Goal: Book appointment/travel/reservation

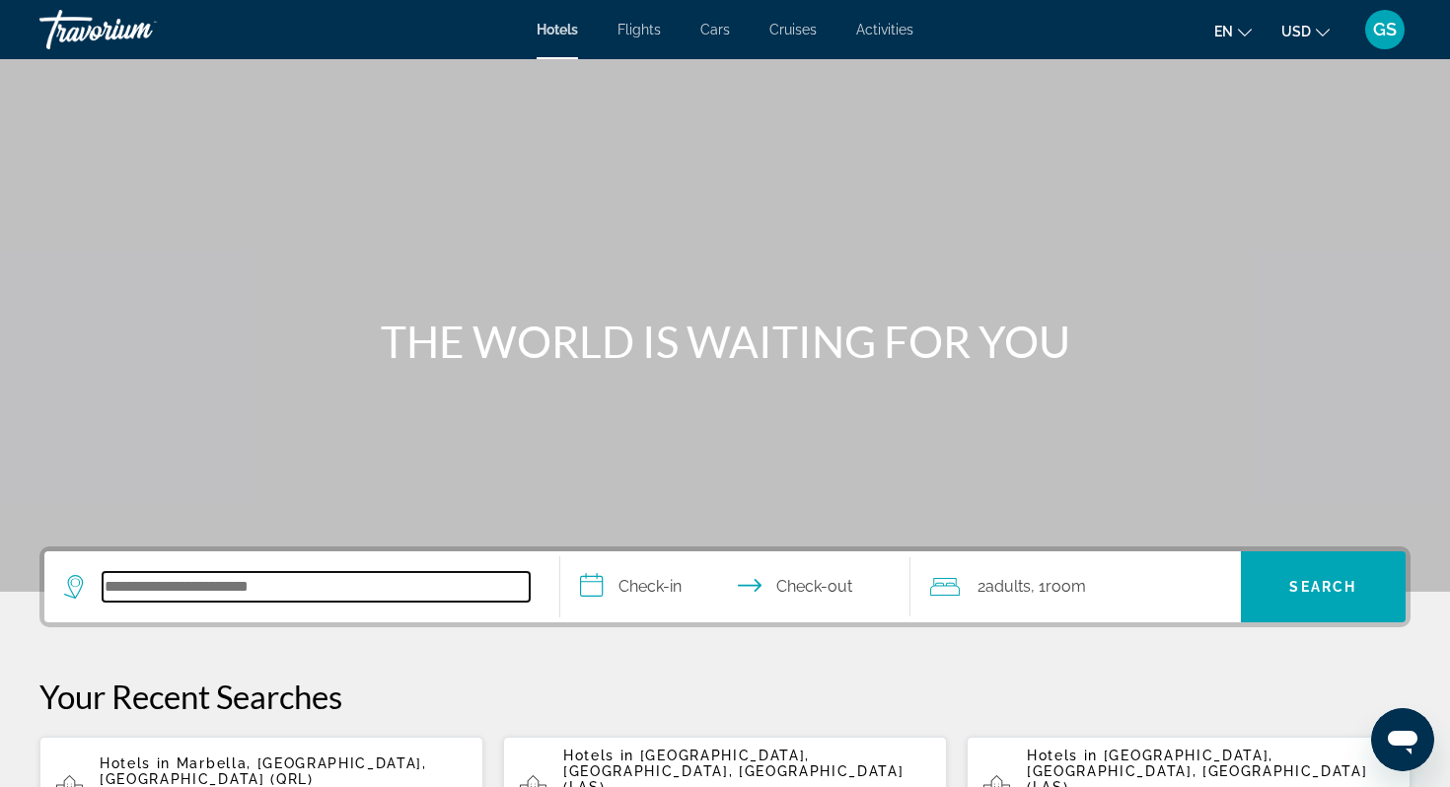
click at [290, 581] on input "Search hotel destination" at bounding box center [316, 587] width 427 height 30
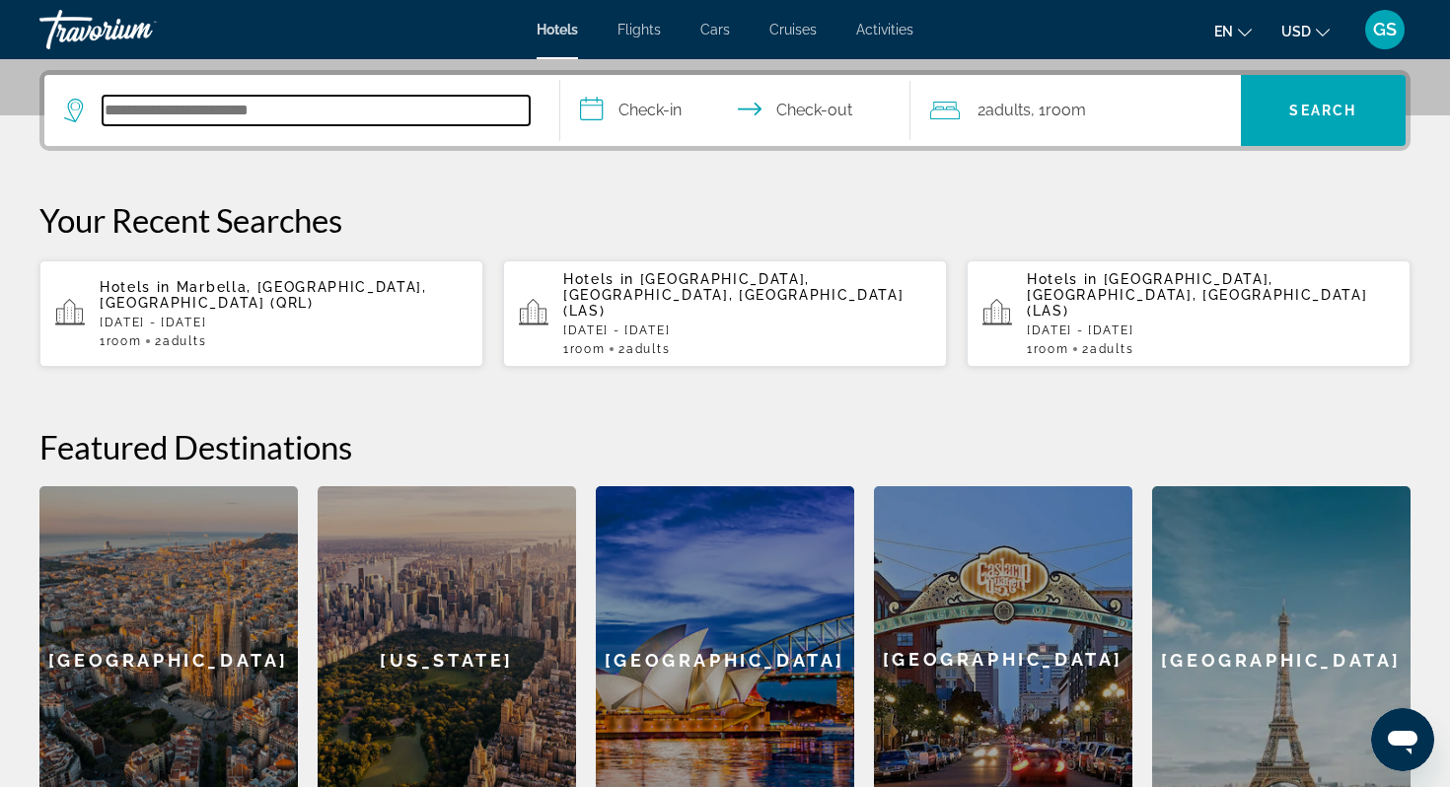
scroll to position [482, 0]
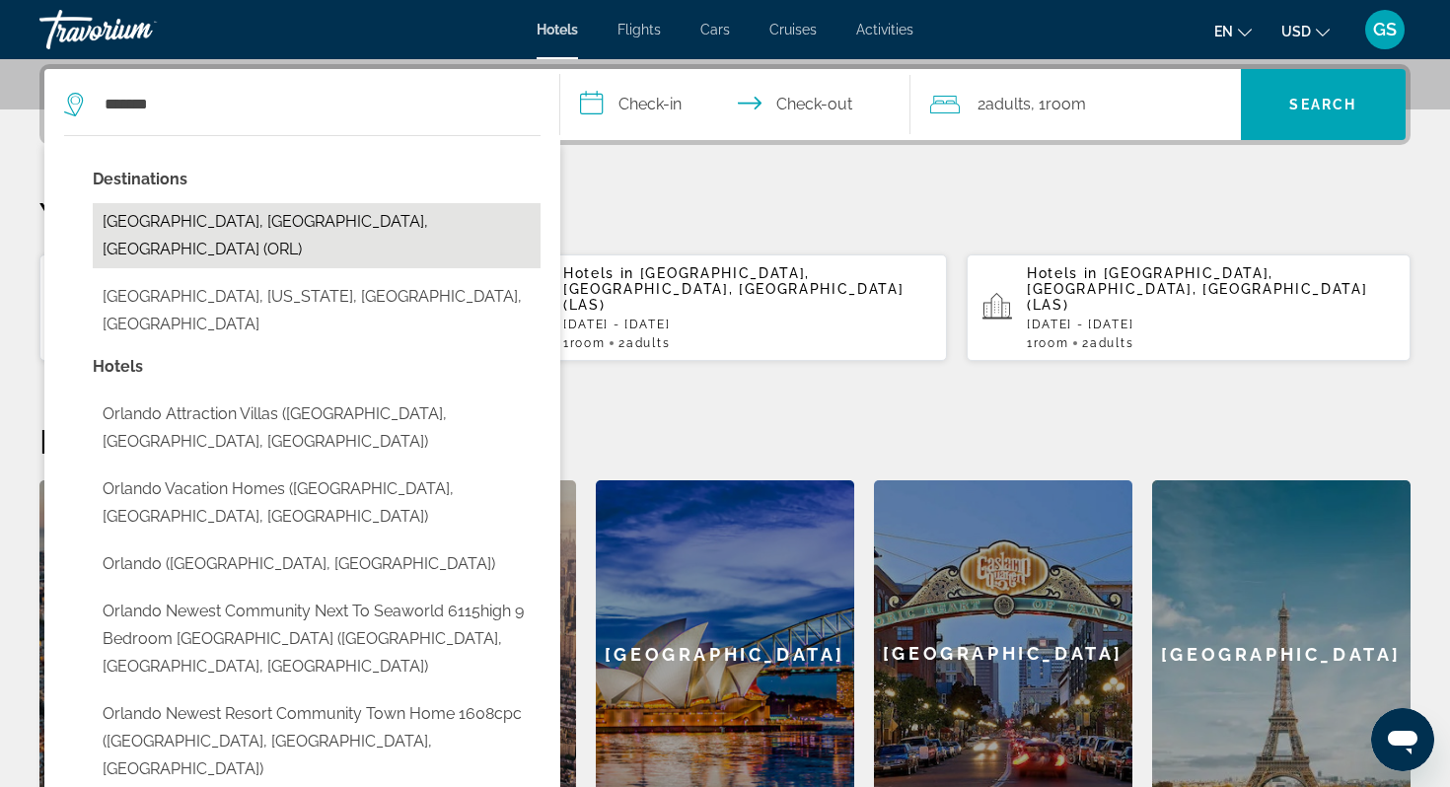
click at [207, 218] on button "Orlando, FL, United States (ORL)" at bounding box center [317, 235] width 448 height 65
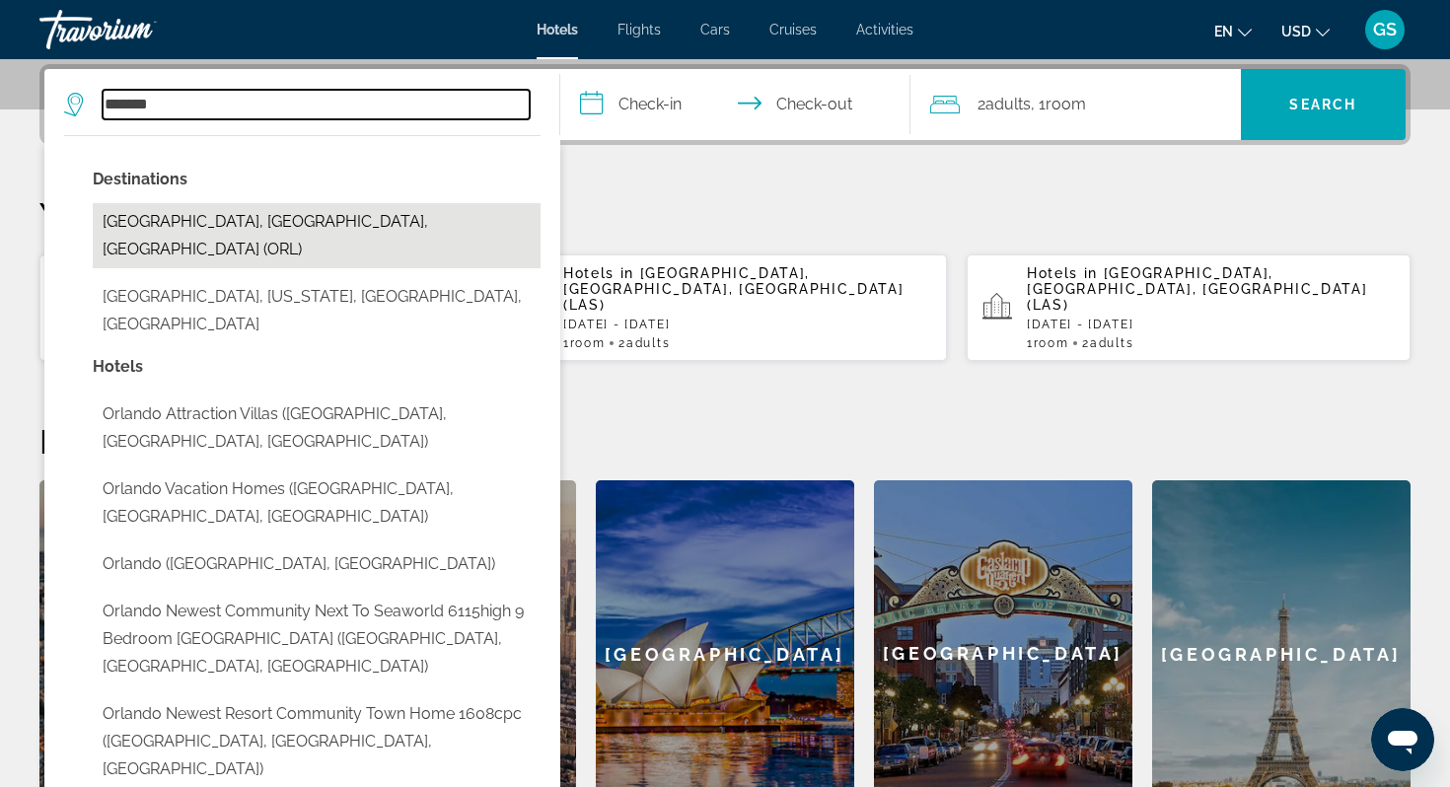
type input "**********"
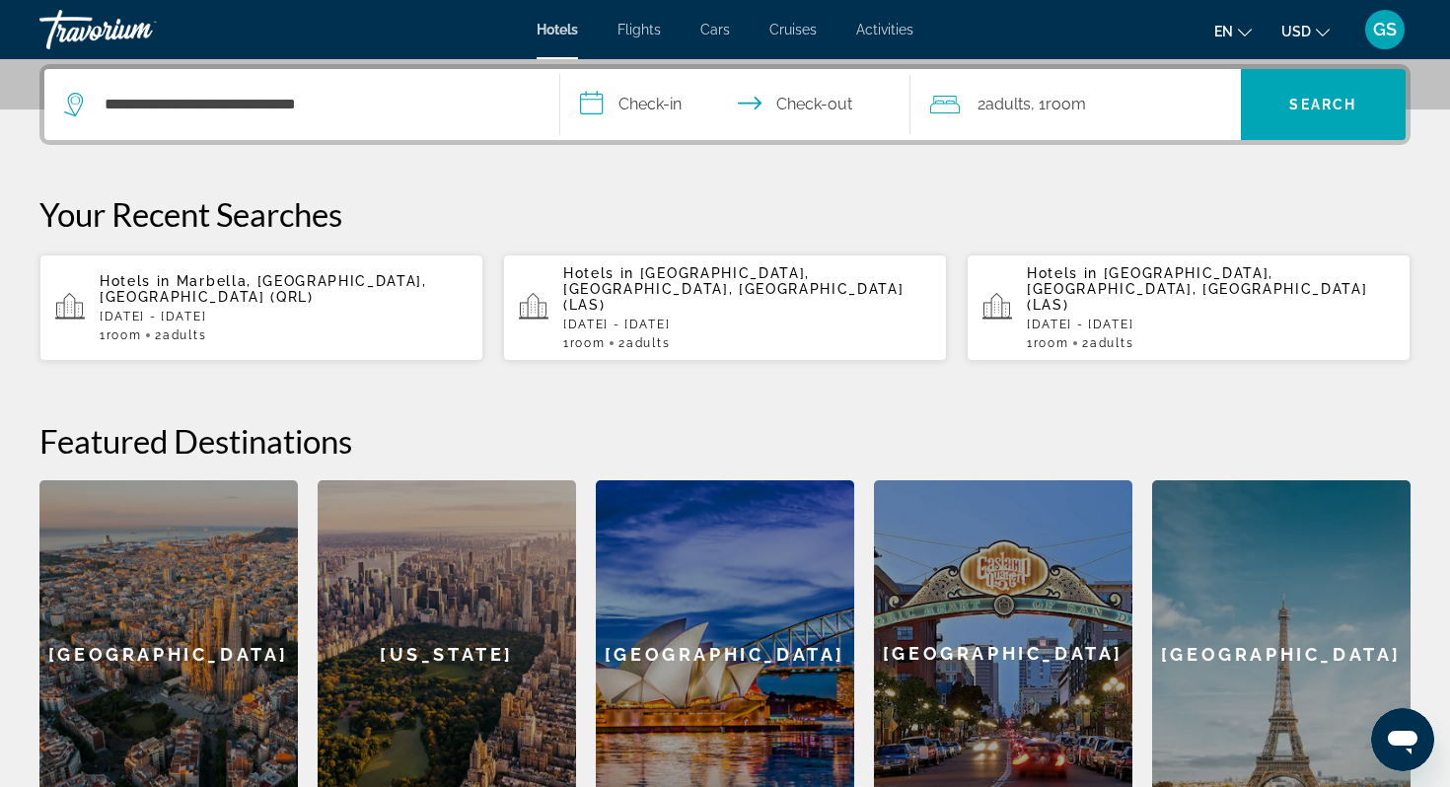
click at [652, 104] on input "**********" at bounding box center [739, 107] width 358 height 77
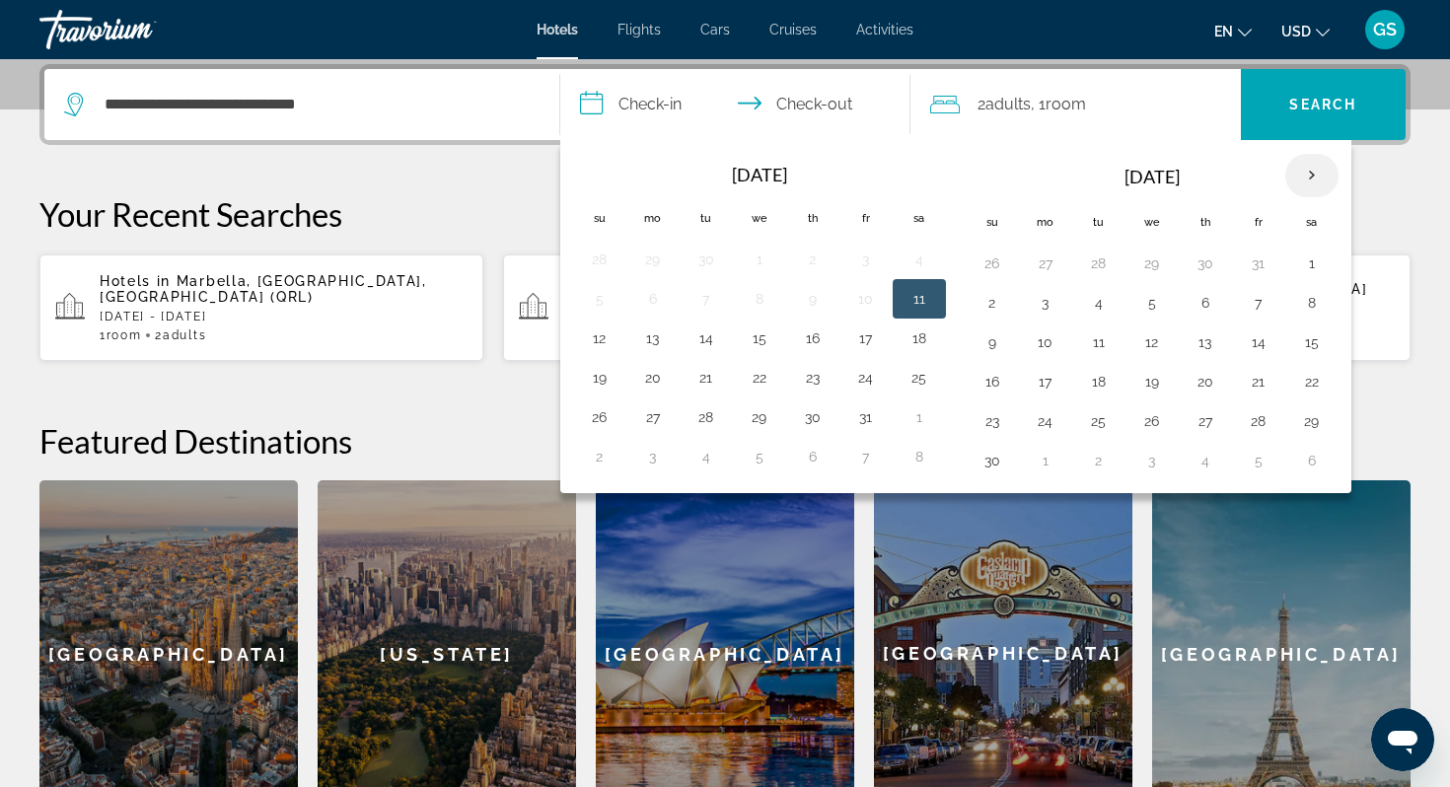
click at [1316, 181] on th "Next month" at bounding box center [1312, 175] width 53 height 43
click at [996, 418] on button "22" at bounding box center [993, 421] width 32 height 28
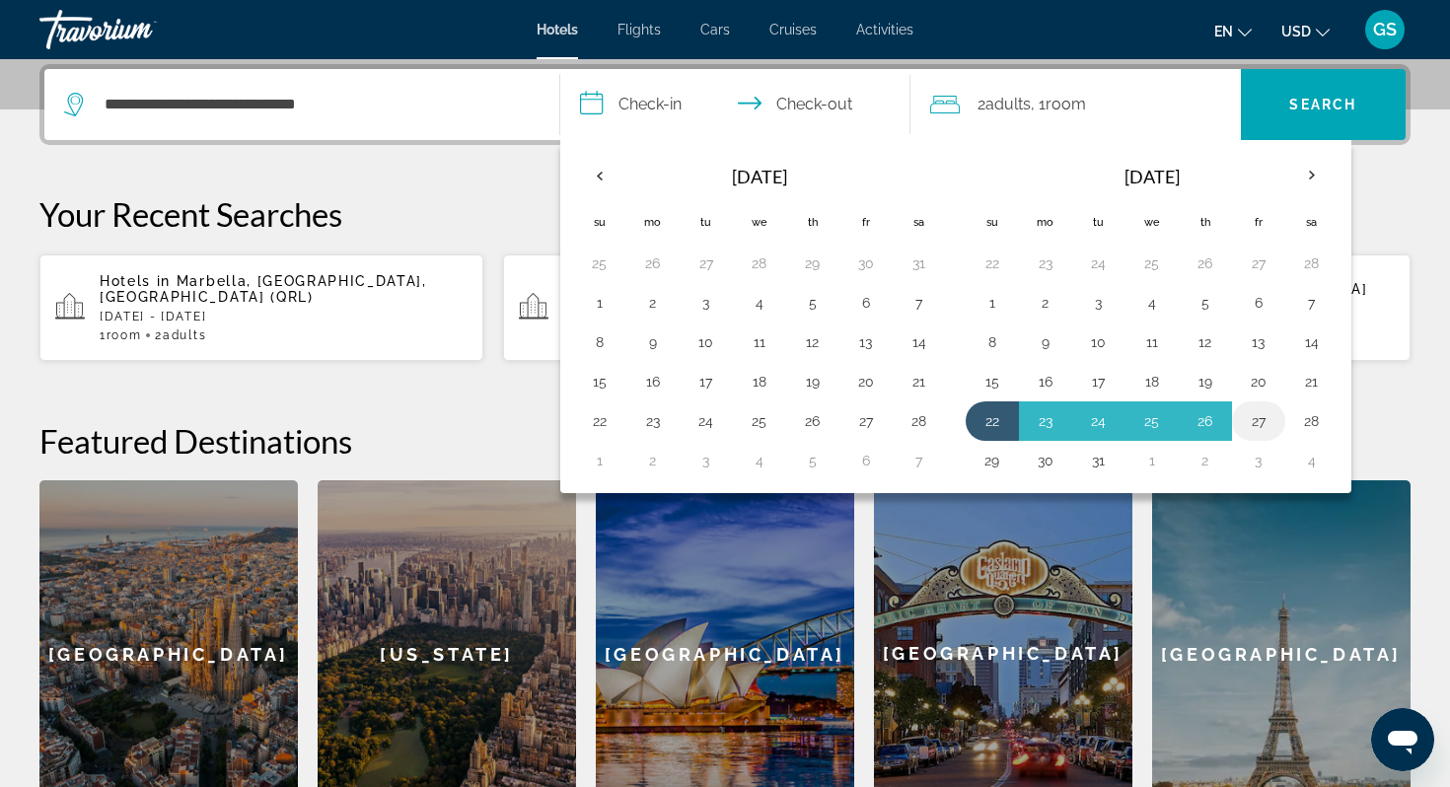
click at [1261, 417] on button "27" at bounding box center [1259, 421] width 32 height 28
type input "**********"
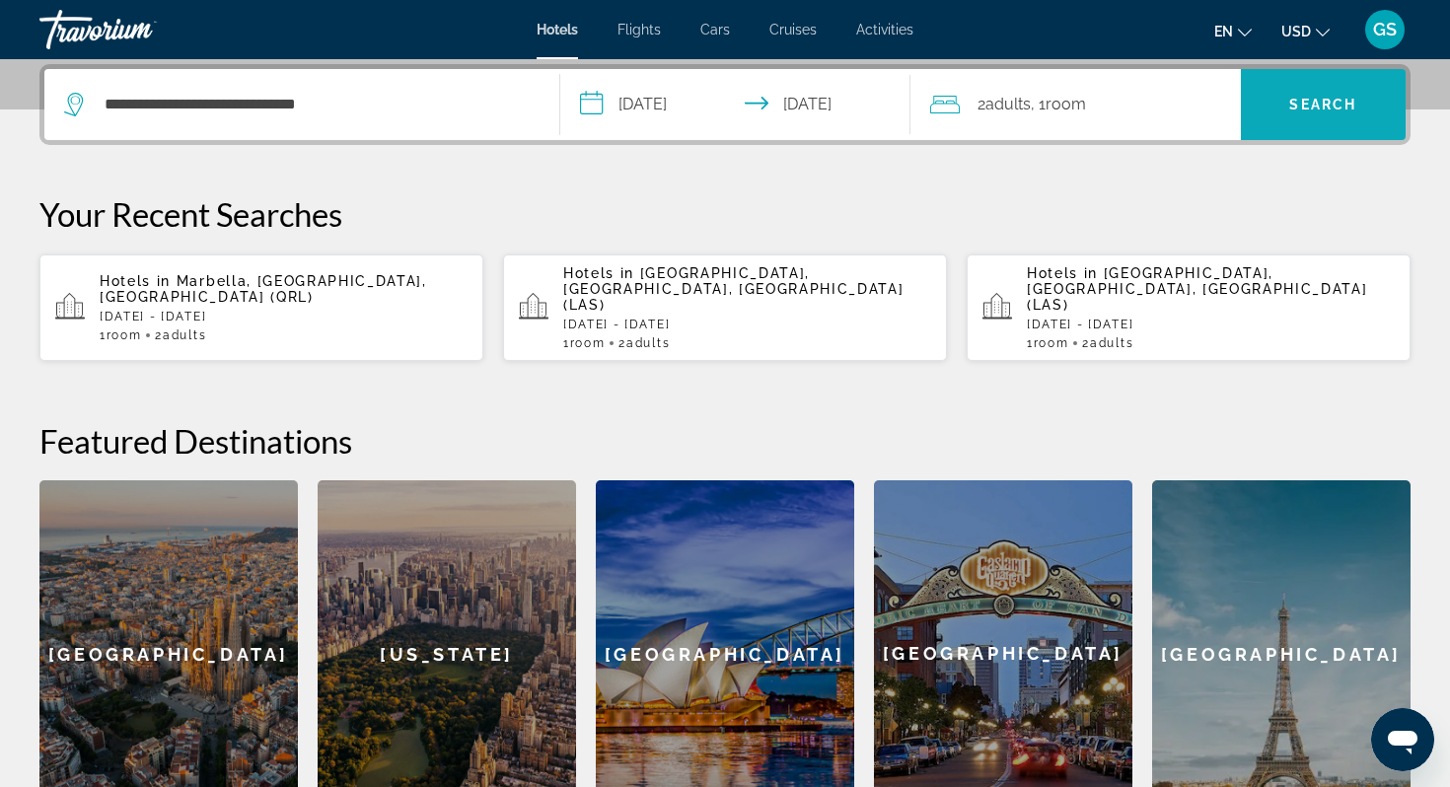
click at [1288, 107] on span "Search" at bounding box center [1324, 104] width 166 height 47
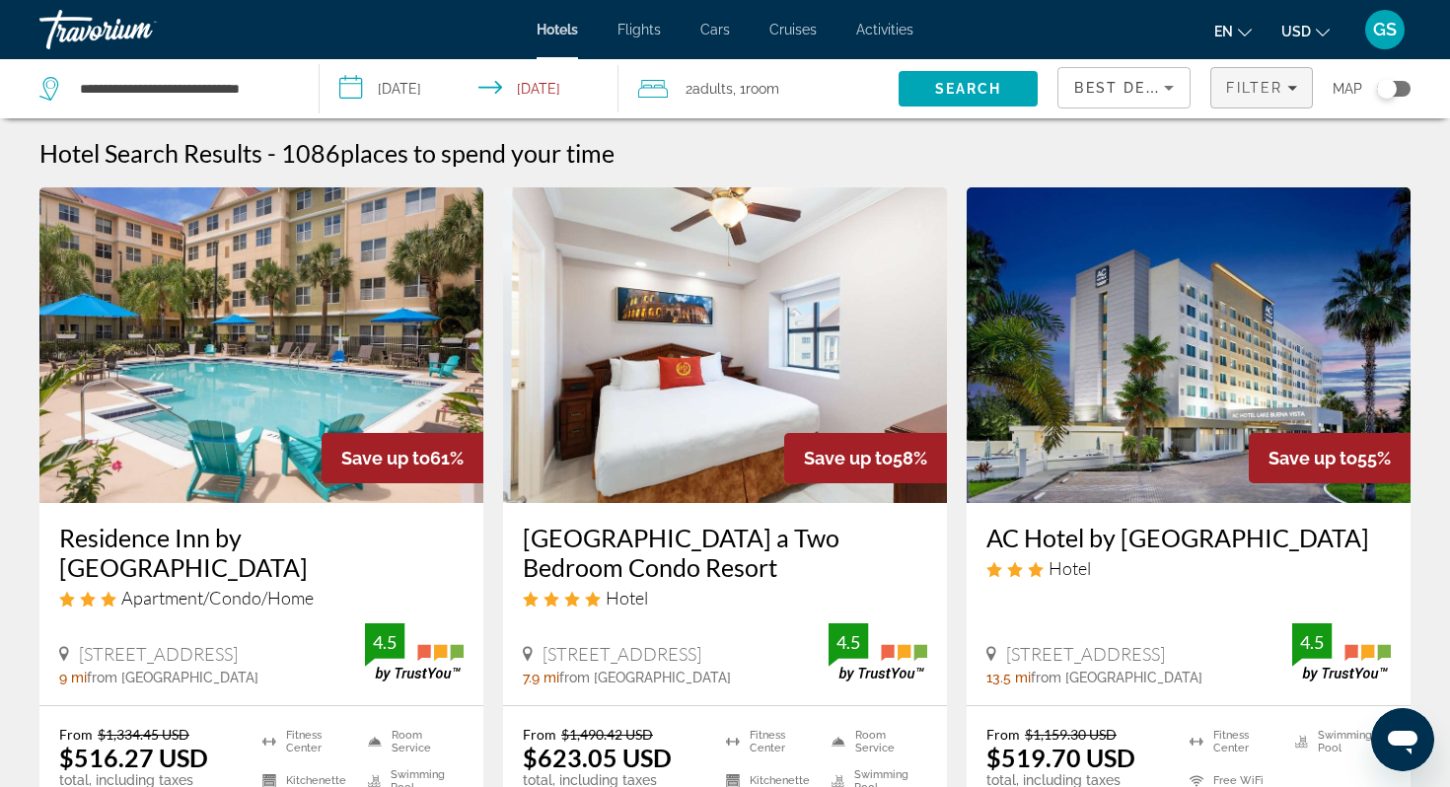
click at [1248, 88] on span "Filter" at bounding box center [1254, 88] width 56 height 16
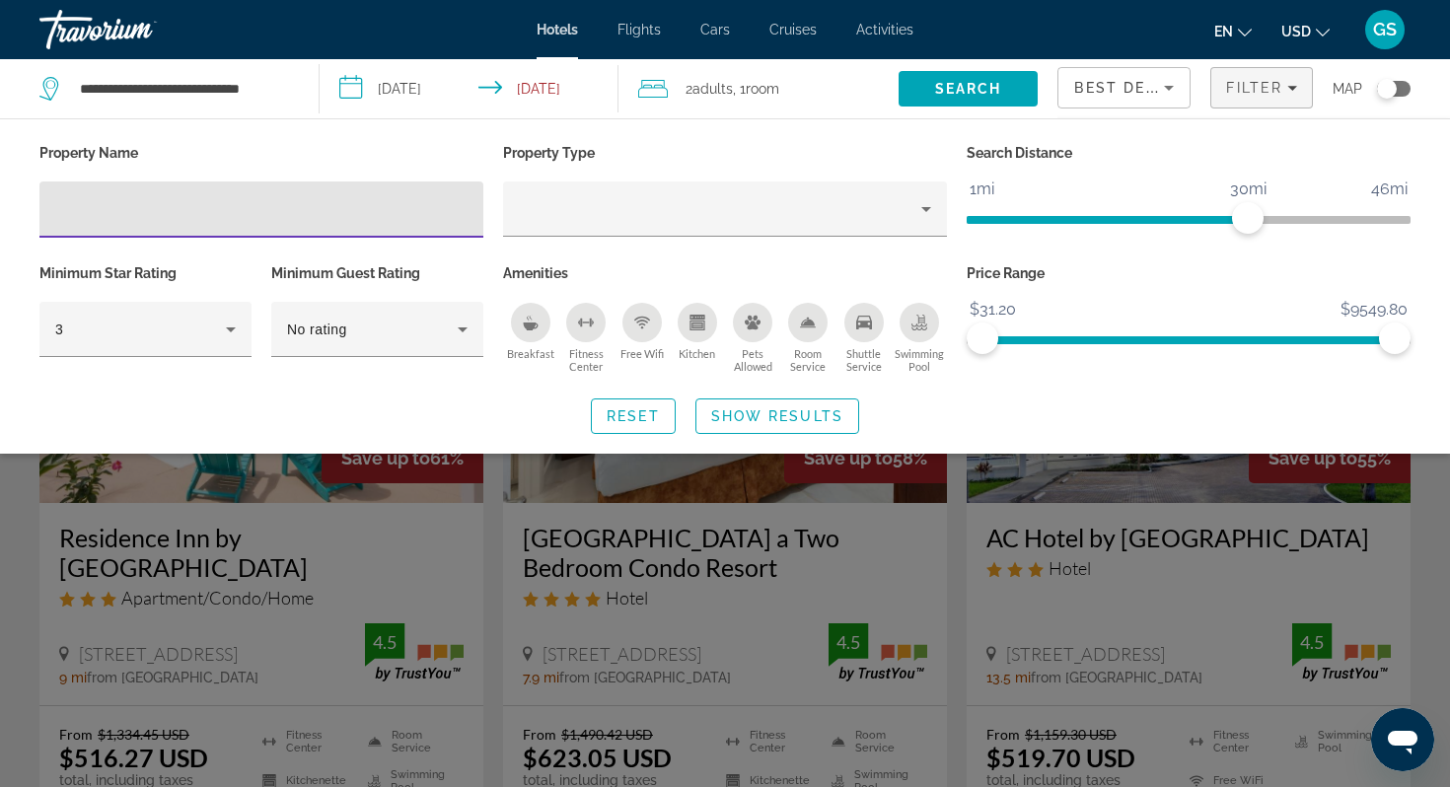
click at [385, 198] on input "Hotel Filters" at bounding box center [261, 210] width 412 height 24
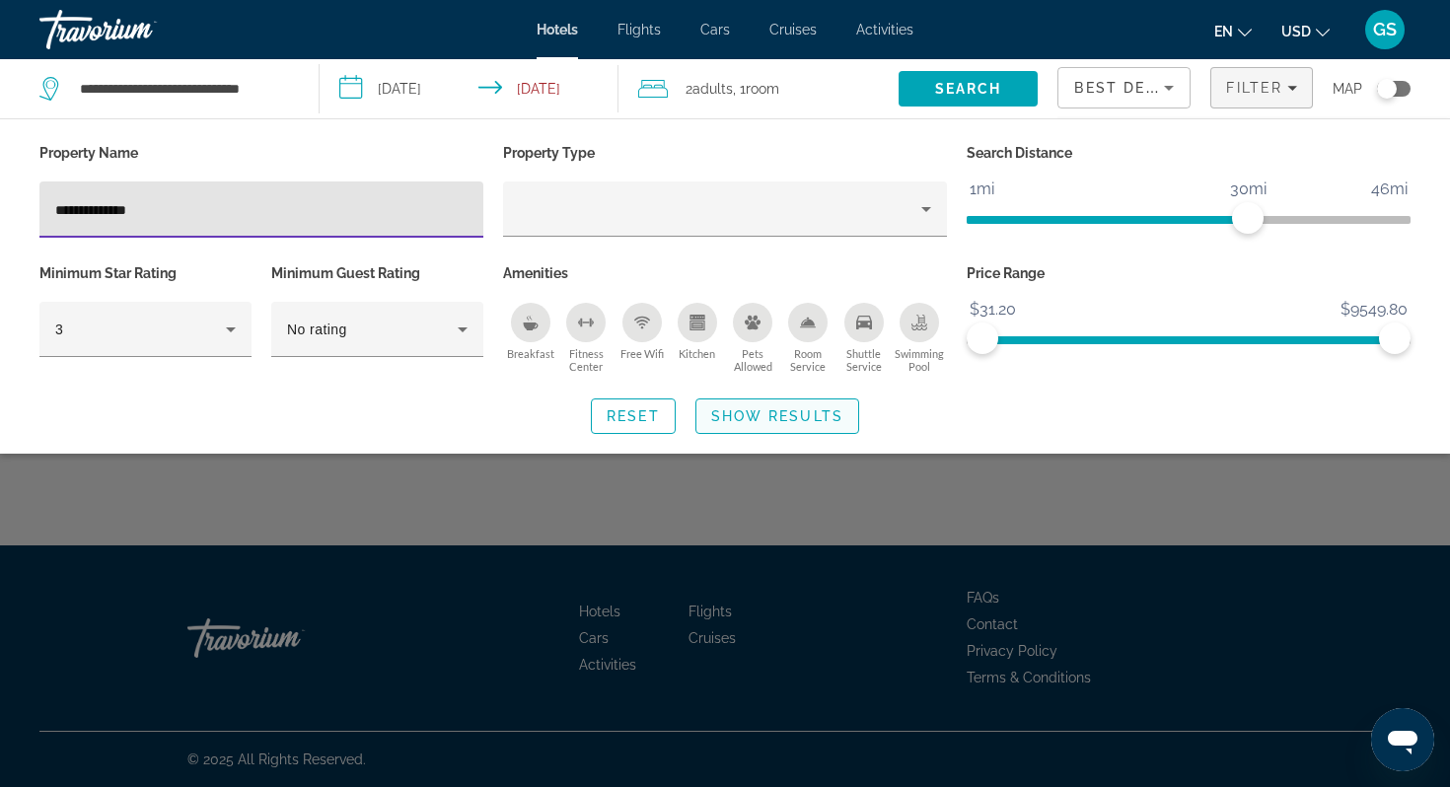
type input "**********"
click at [749, 409] on span "Show Results" at bounding box center [777, 416] width 132 height 16
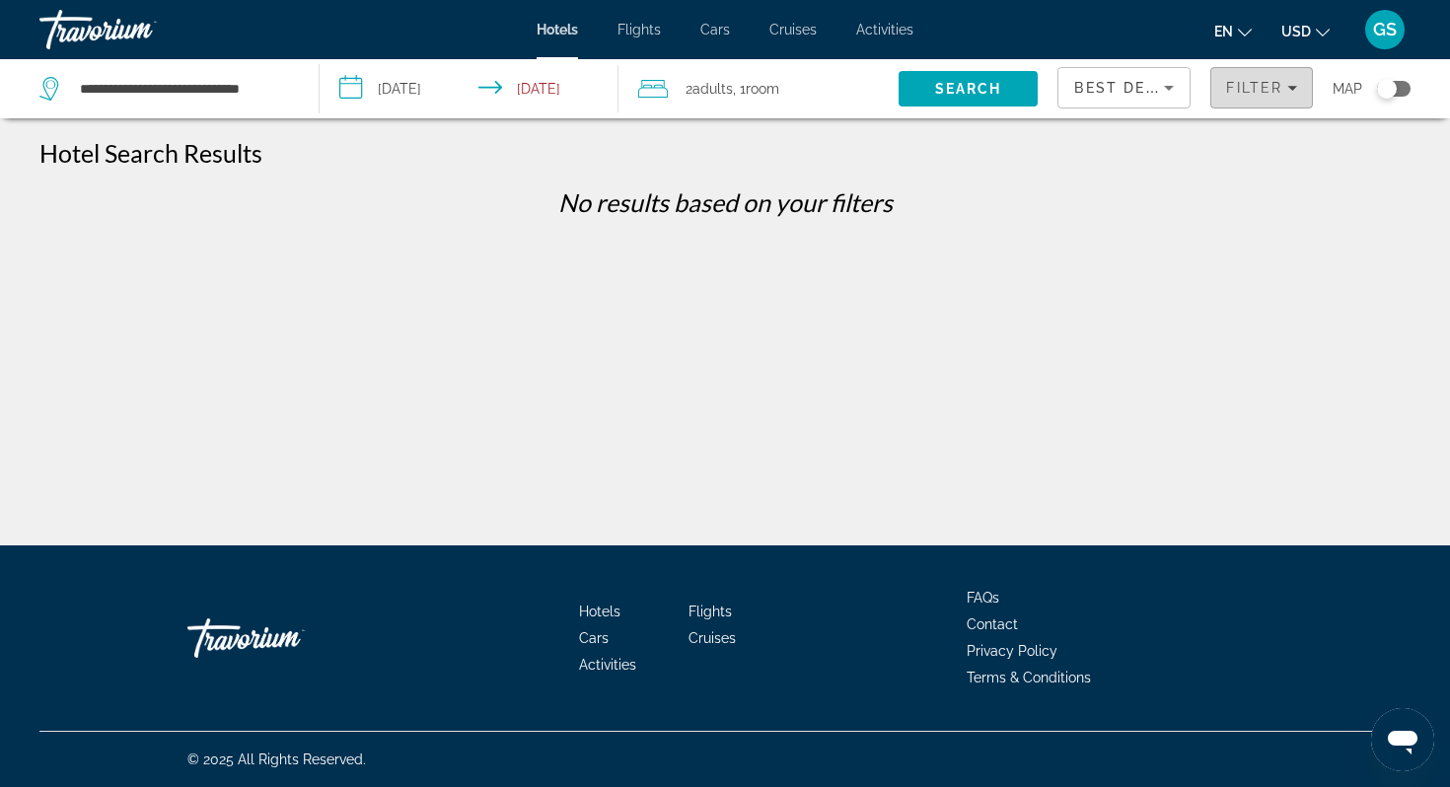
click at [1245, 87] on span "Filter" at bounding box center [1254, 88] width 56 height 16
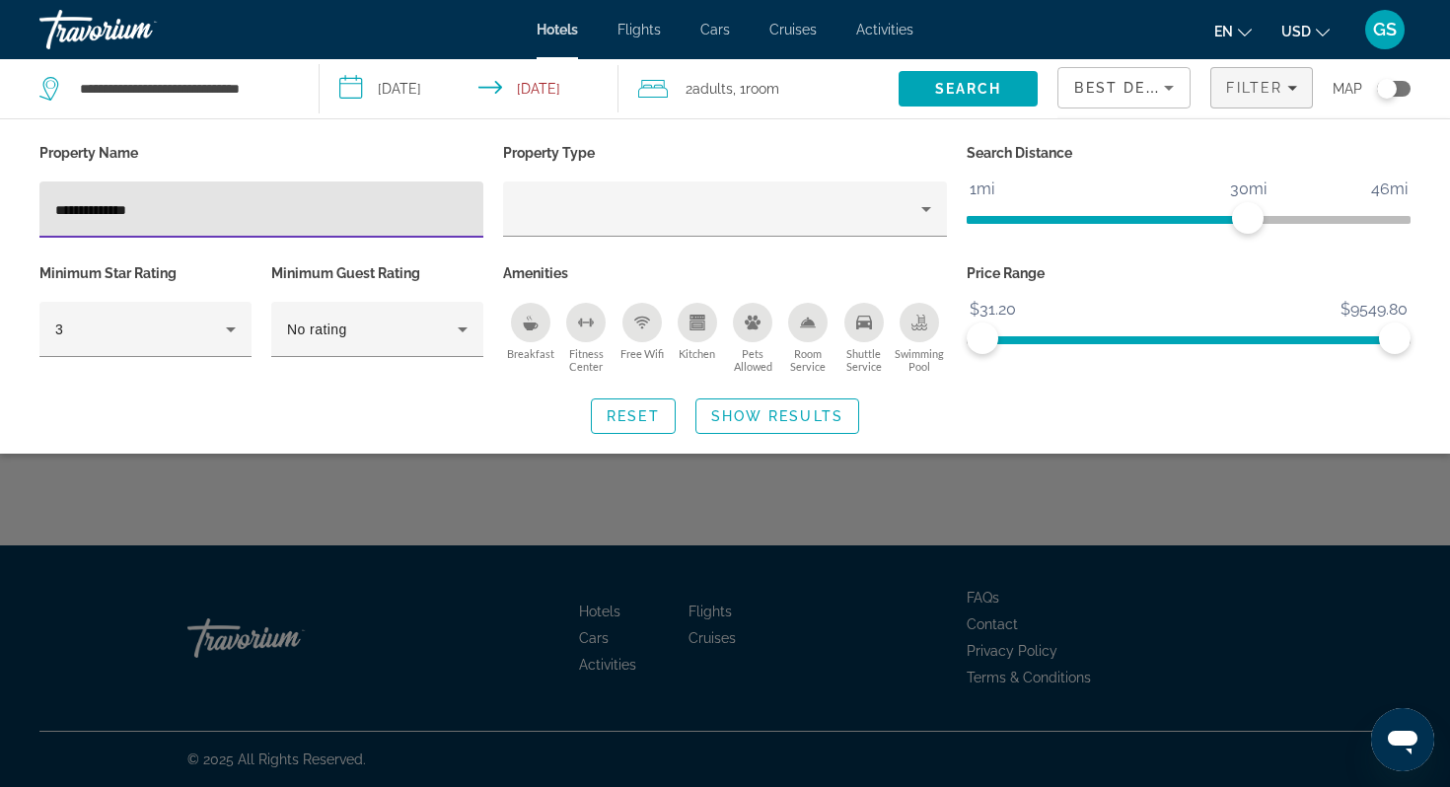
click at [81, 210] on input "**********" at bounding box center [261, 210] width 412 height 24
click at [200, 206] on input "**********" at bounding box center [261, 210] width 412 height 24
type input "**********"
click at [736, 418] on span "Show Results" at bounding box center [777, 416] width 132 height 16
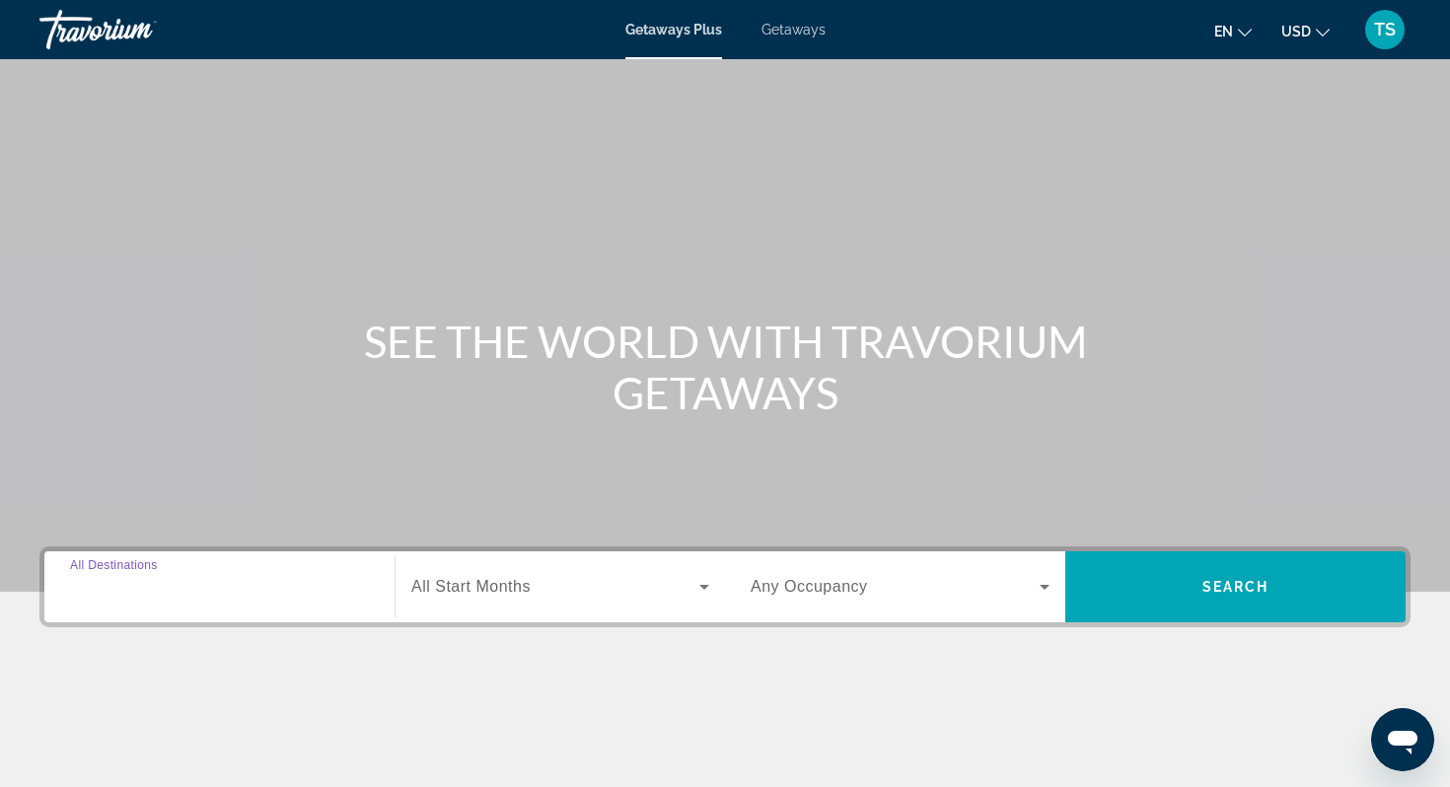
click at [198, 589] on input "Destination All Destinations" at bounding box center [219, 588] width 299 height 24
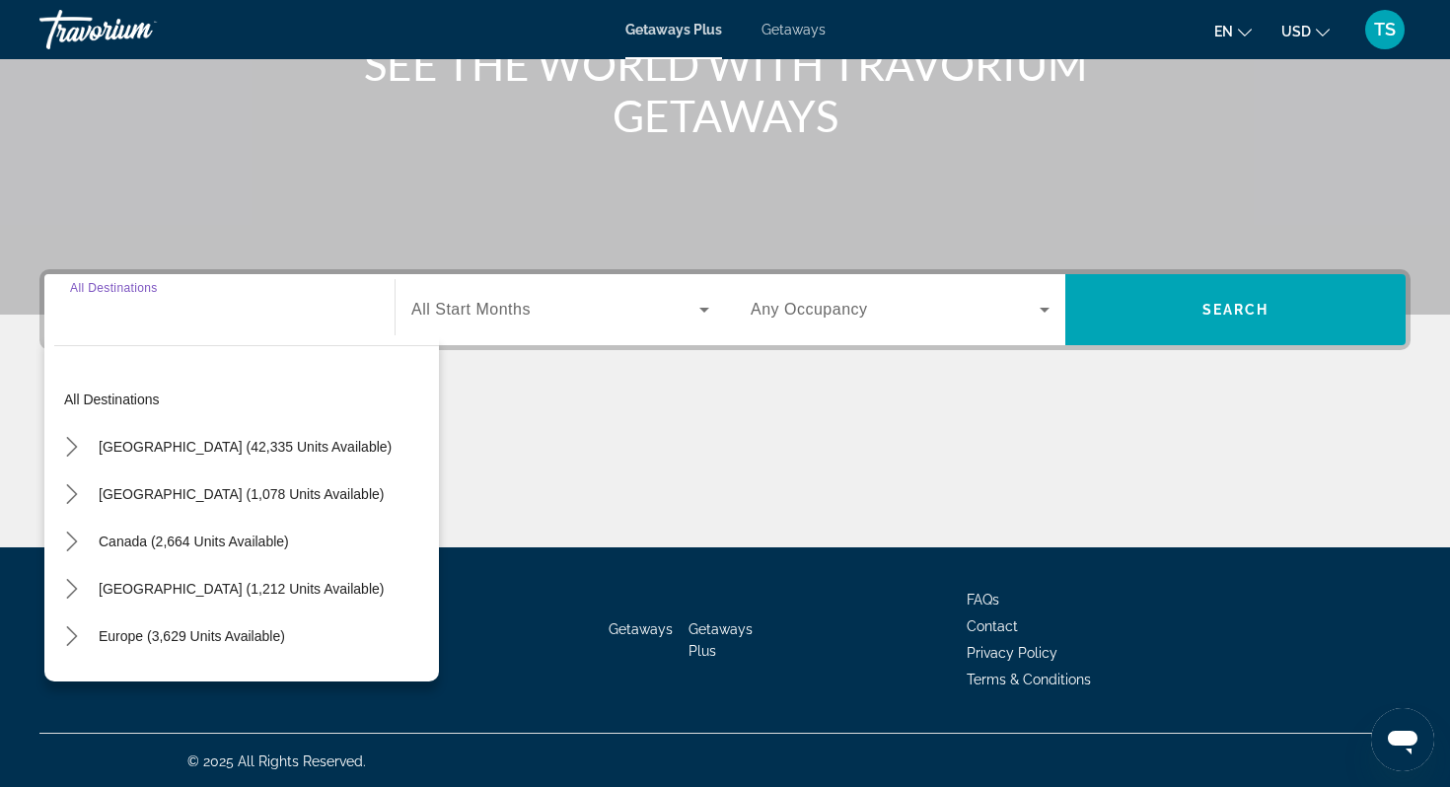
scroll to position [279, 0]
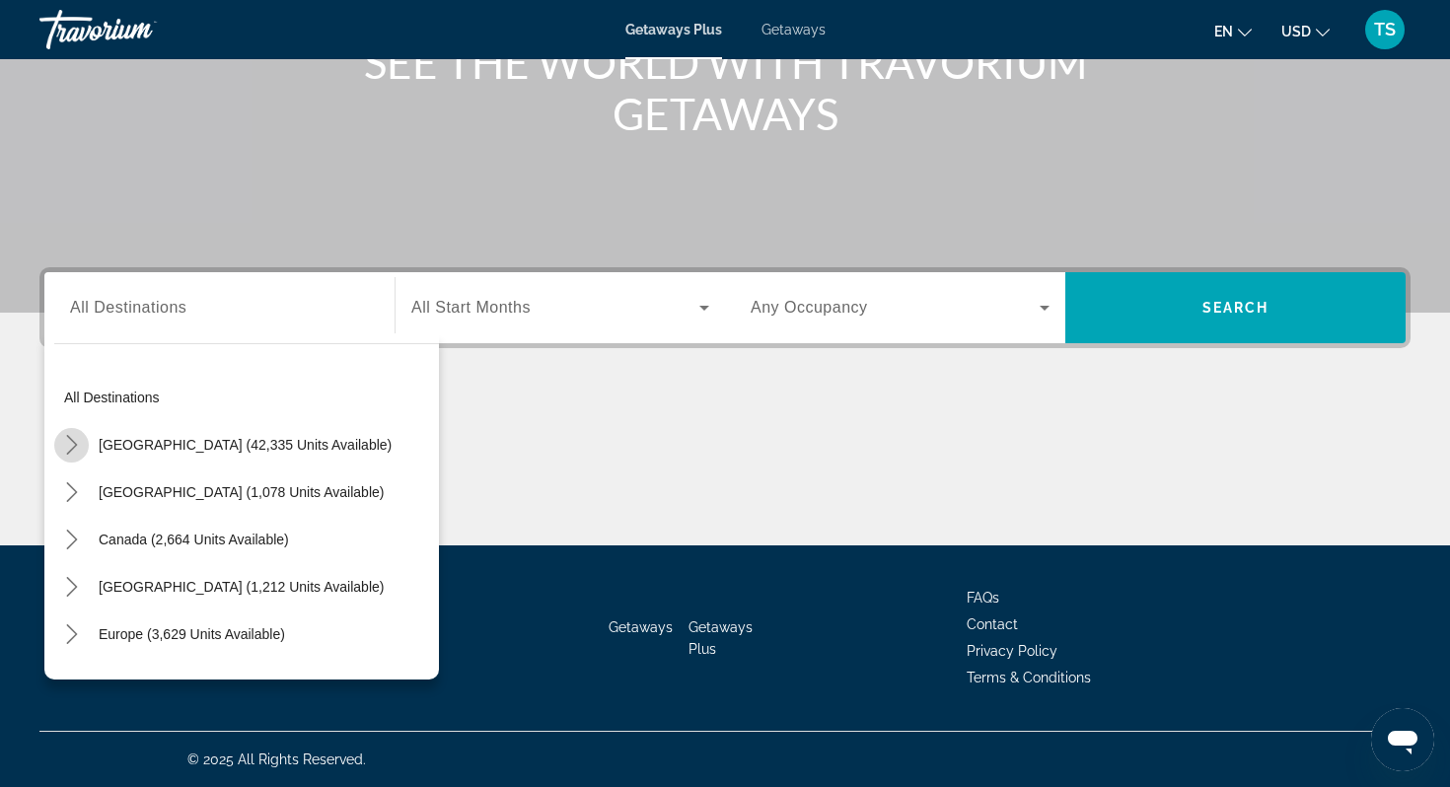
click at [70, 444] on icon "Toggle United States (42,335 units available) submenu" at bounding box center [72, 445] width 20 height 20
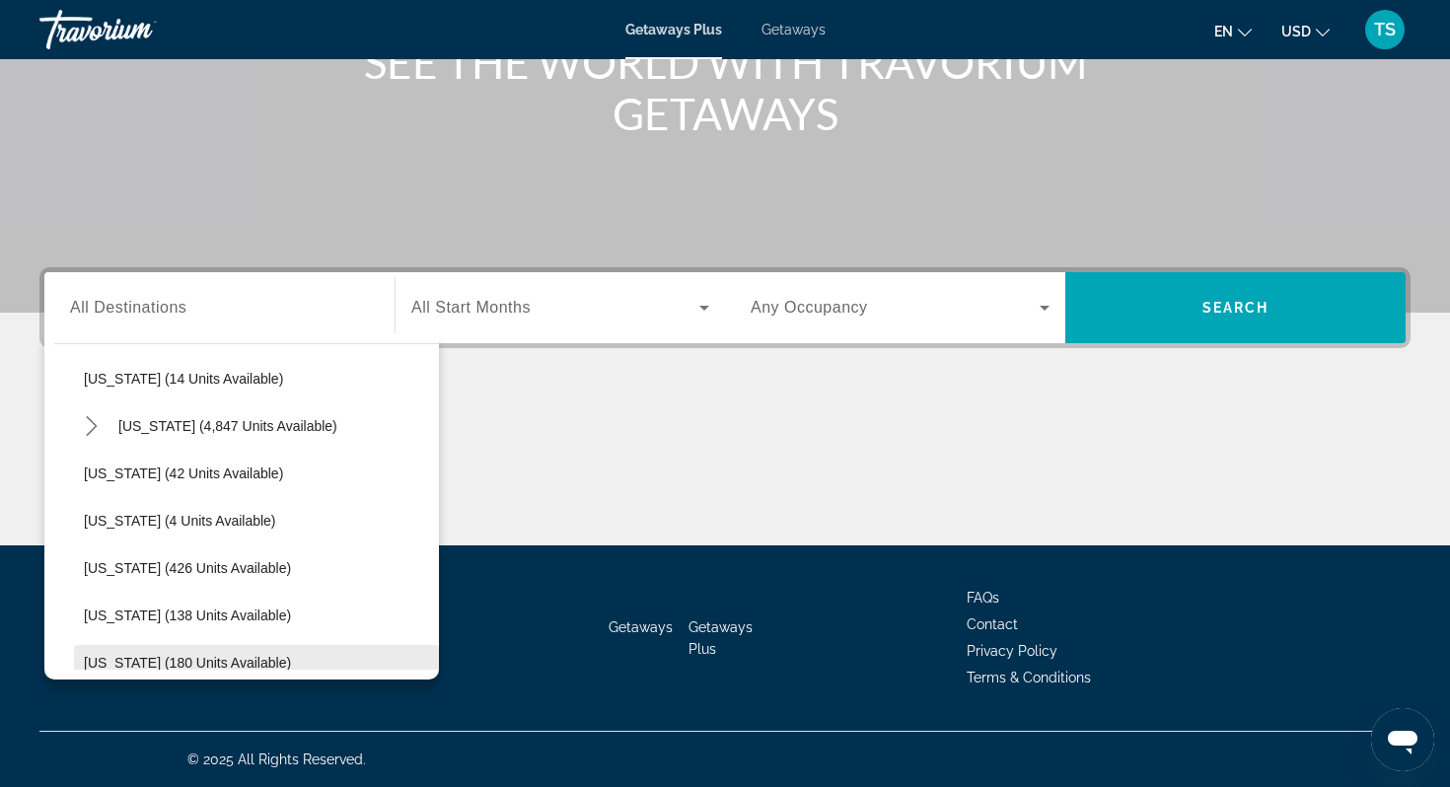
scroll to position [346, 0]
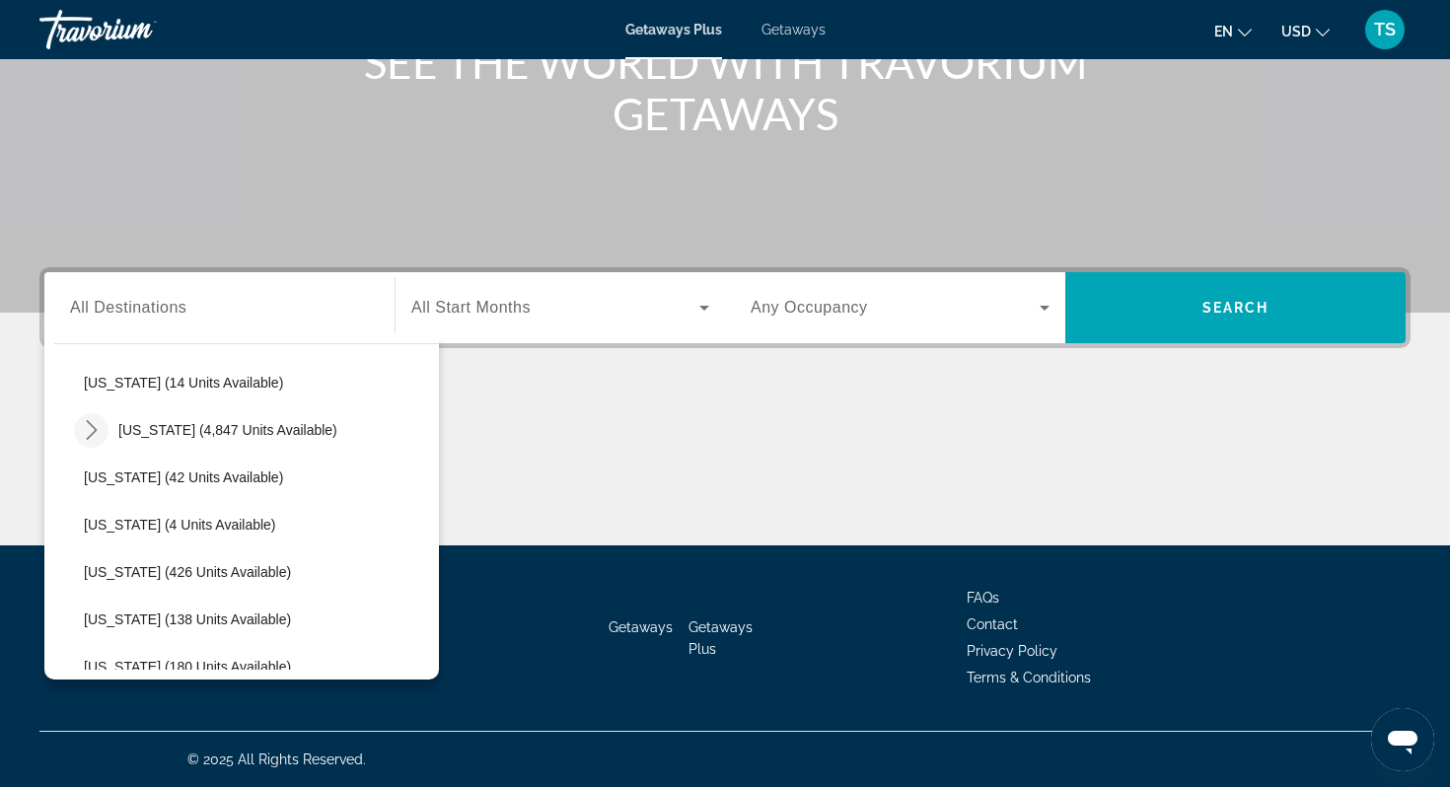
click at [97, 426] on icon "Toggle Florida (4,847 units available) submenu" at bounding box center [92, 430] width 20 height 20
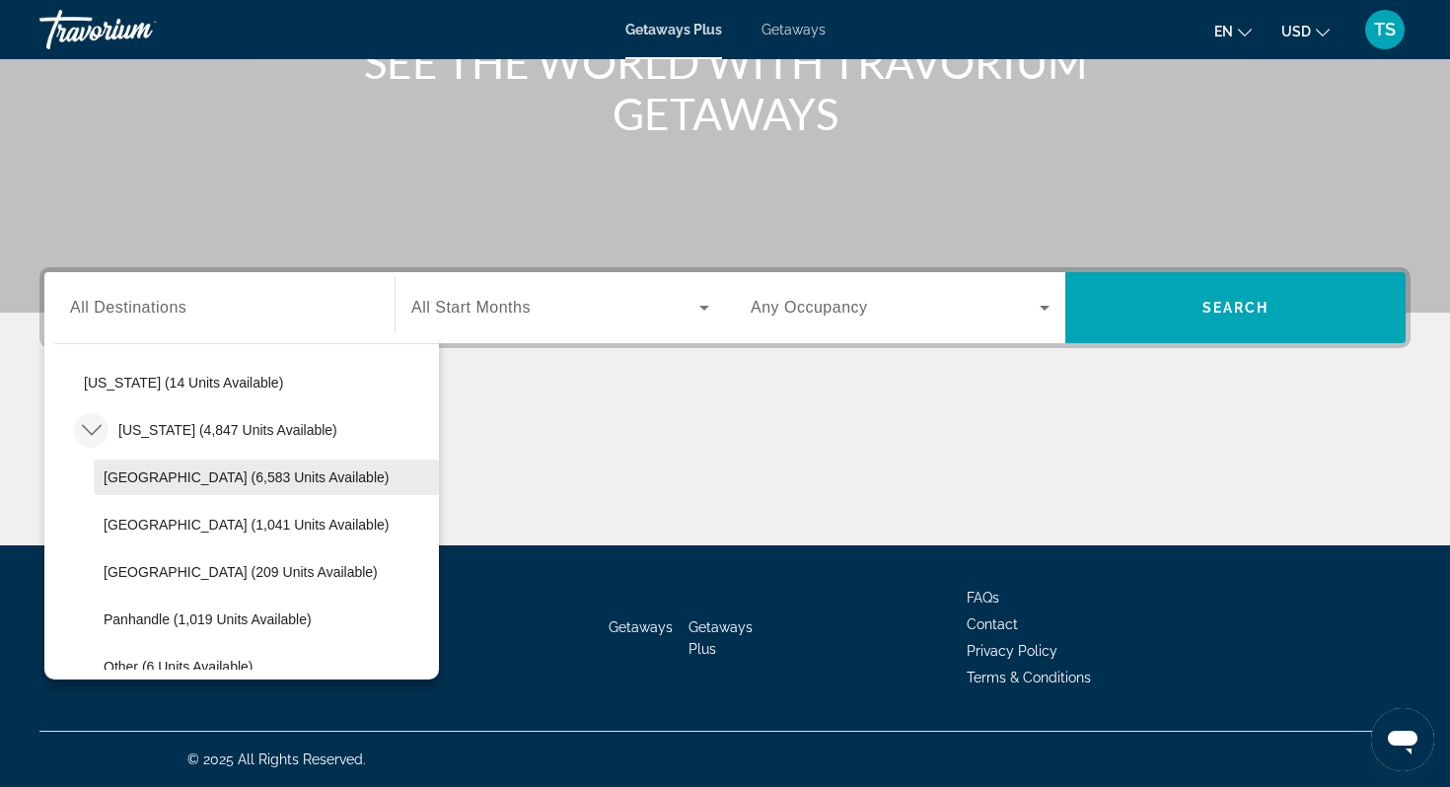
click at [129, 474] on span "[GEOGRAPHIC_DATA] (6,583 units available)" at bounding box center [246, 478] width 285 height 16
type input "**********"
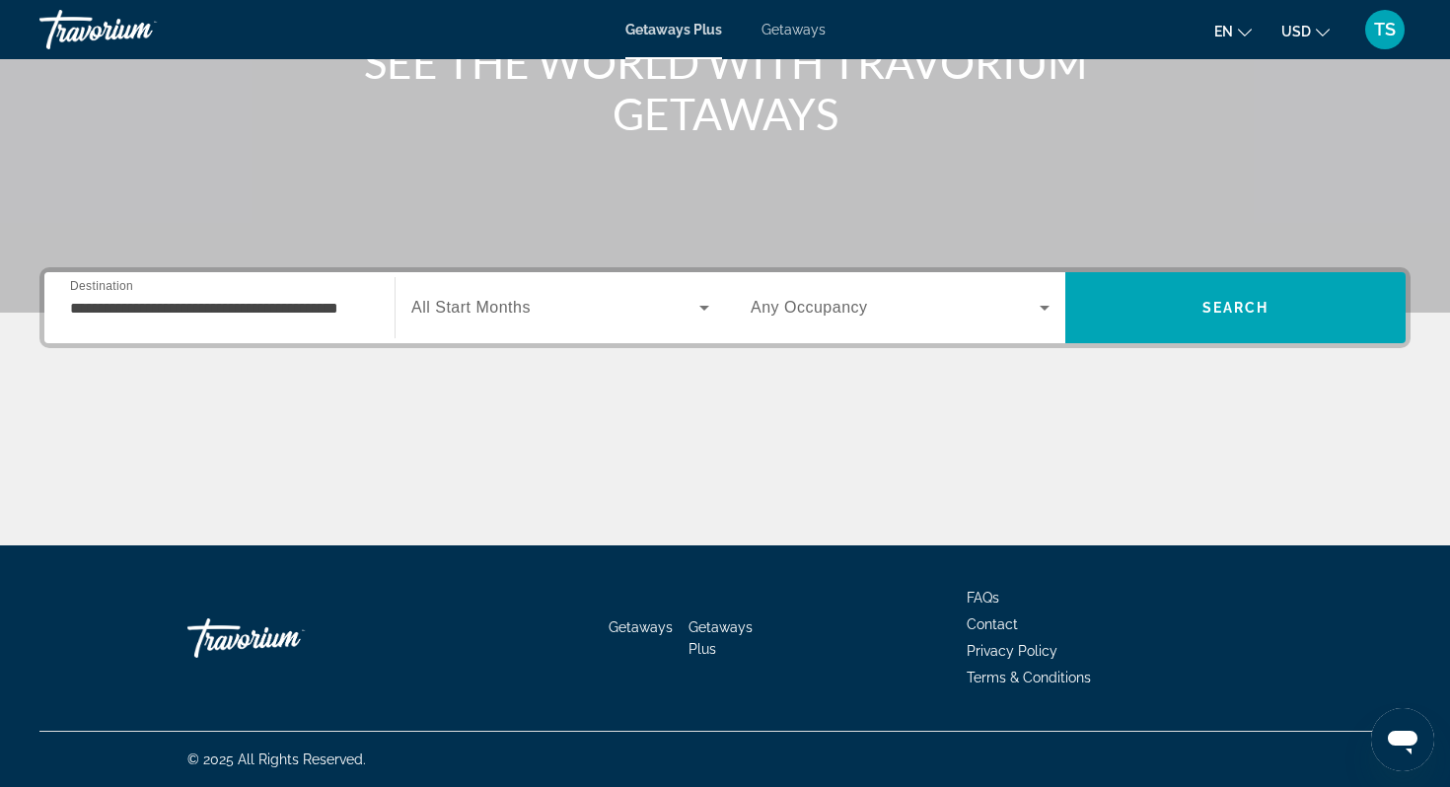
click at [517, 306] on span "All Start Months" at bounding box center [470, 307] width 119 height 17
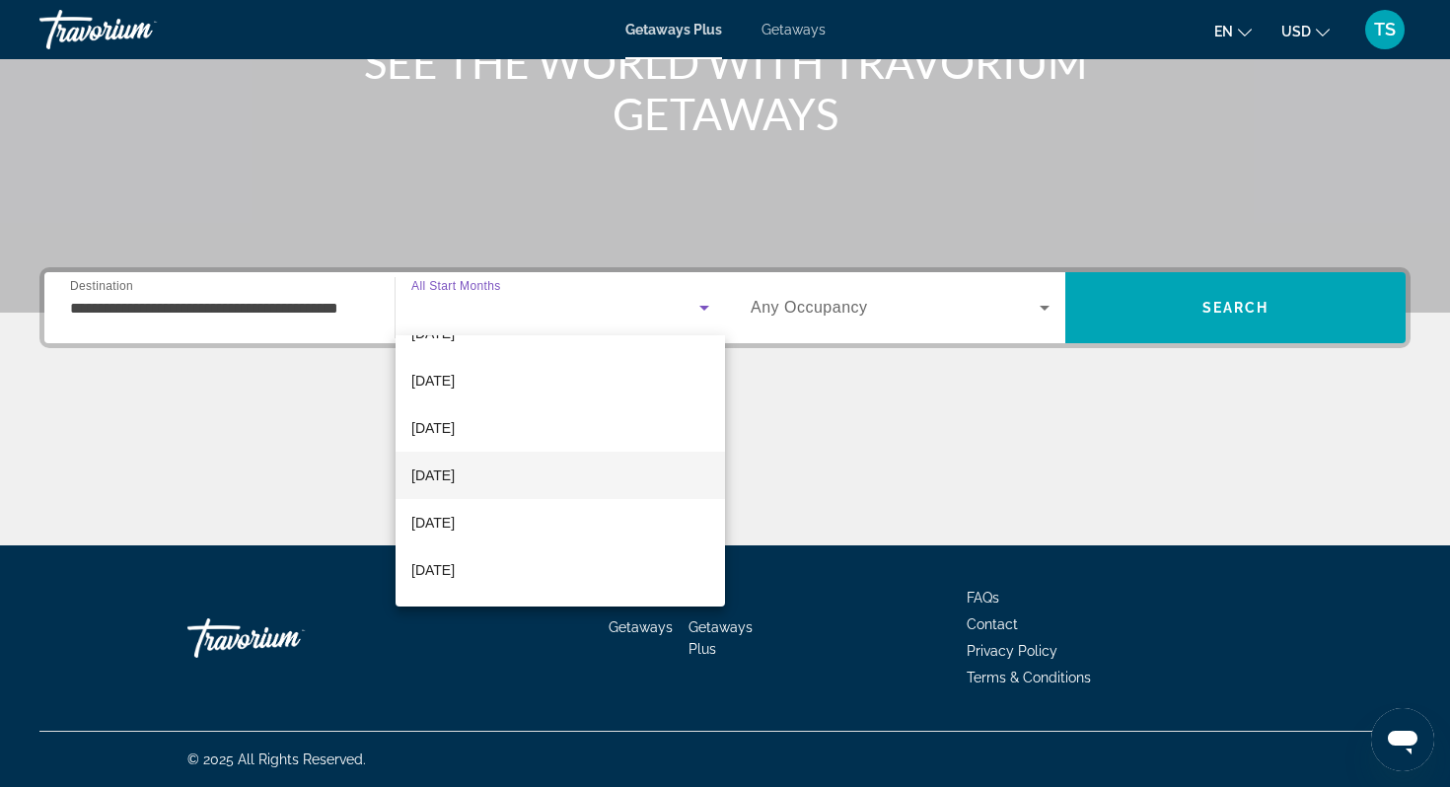
scroll to position [141, 0]
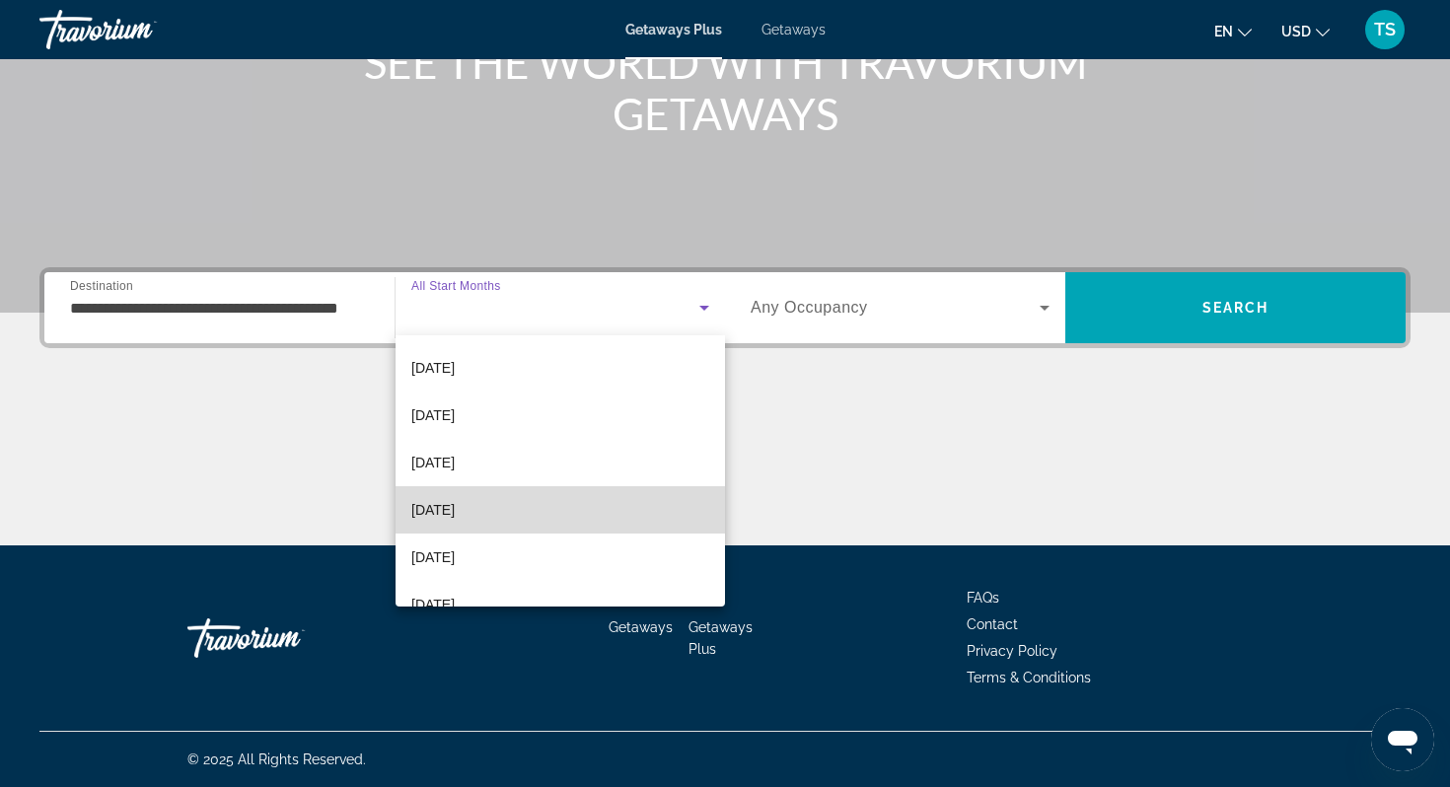
click at [442, 502] on span "[DATE]" at bounding box center [432, 510] width 43 height 24
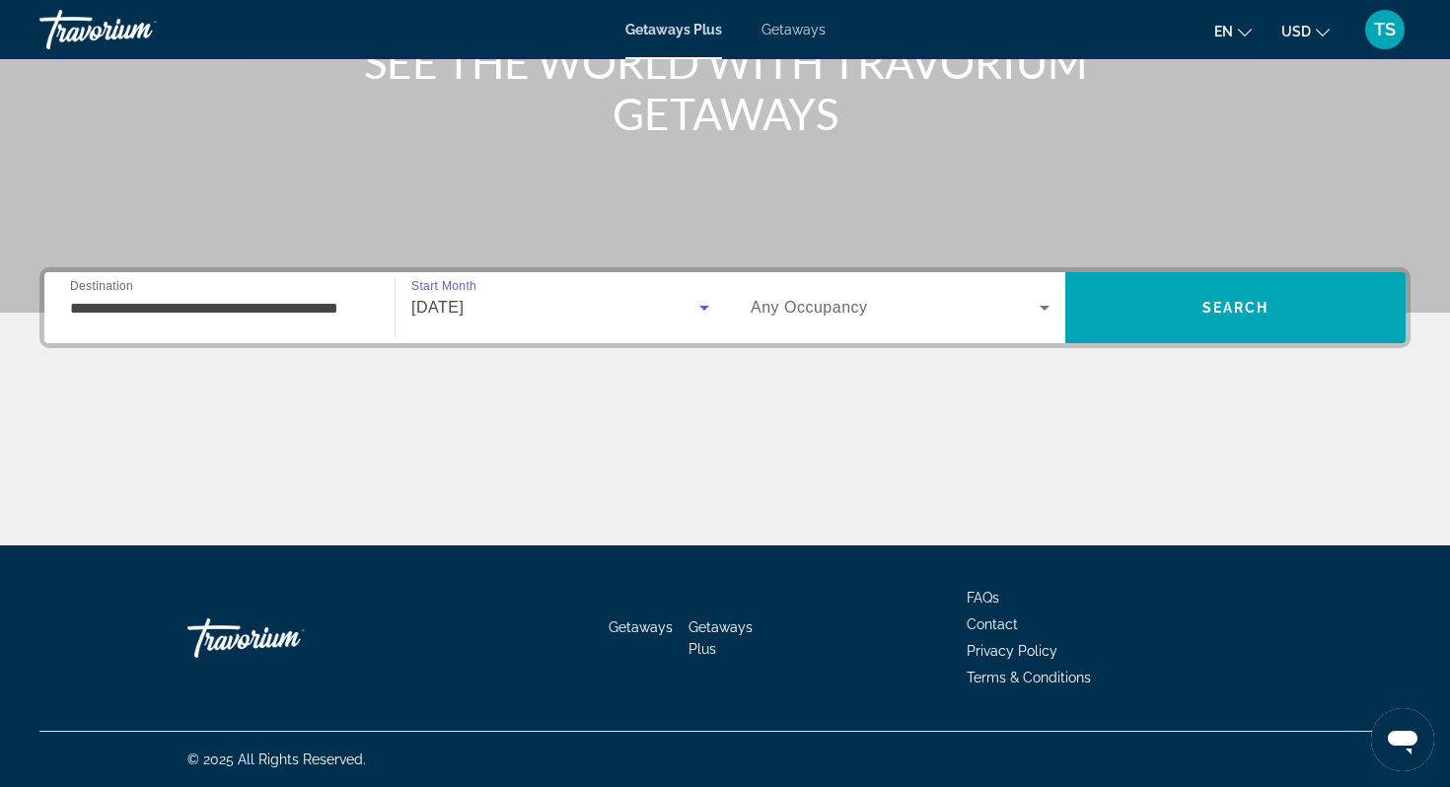
click at [1044, 303] on icon "Search widget" at bounding box center [1045, 308] width 24 height 24
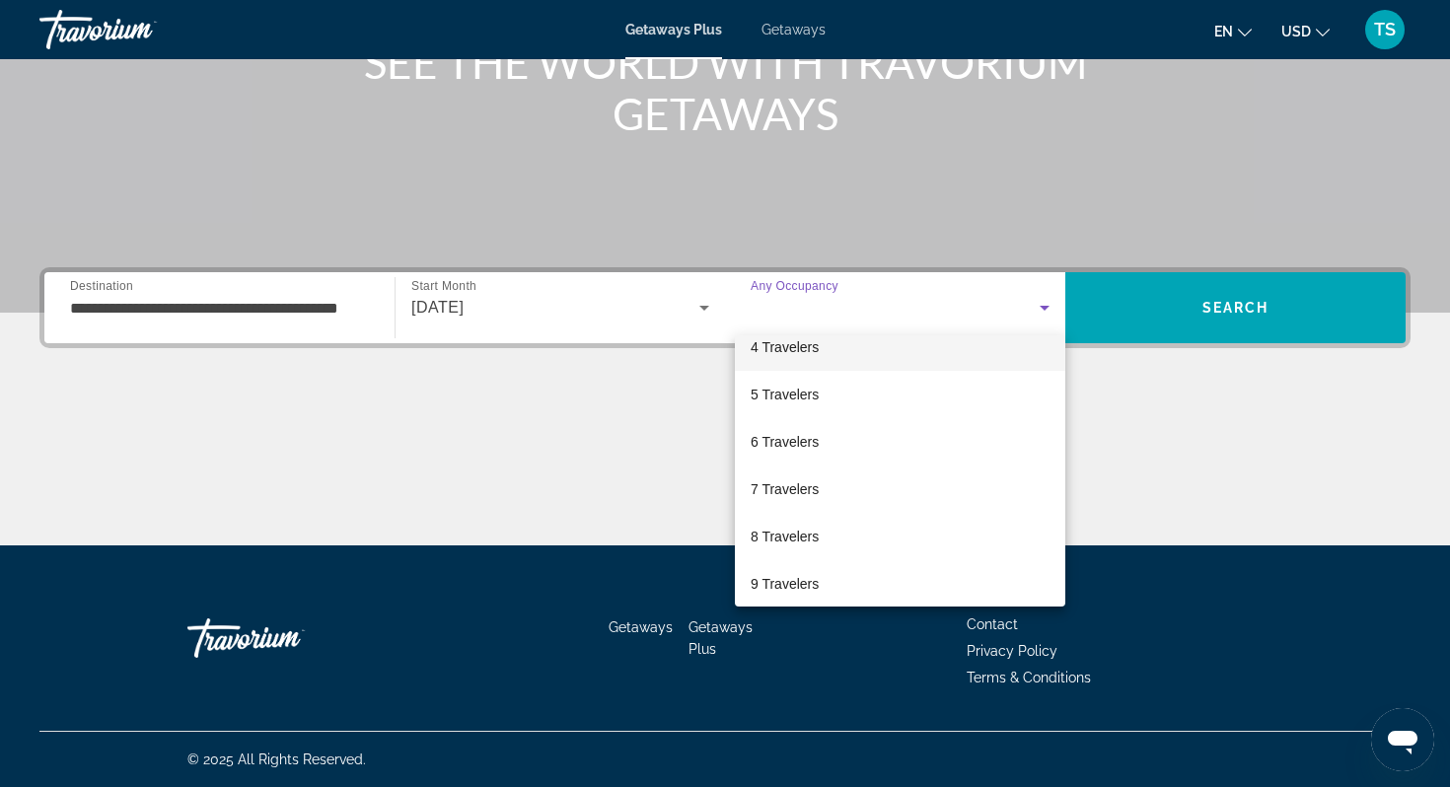
scroll to position [218, 0]
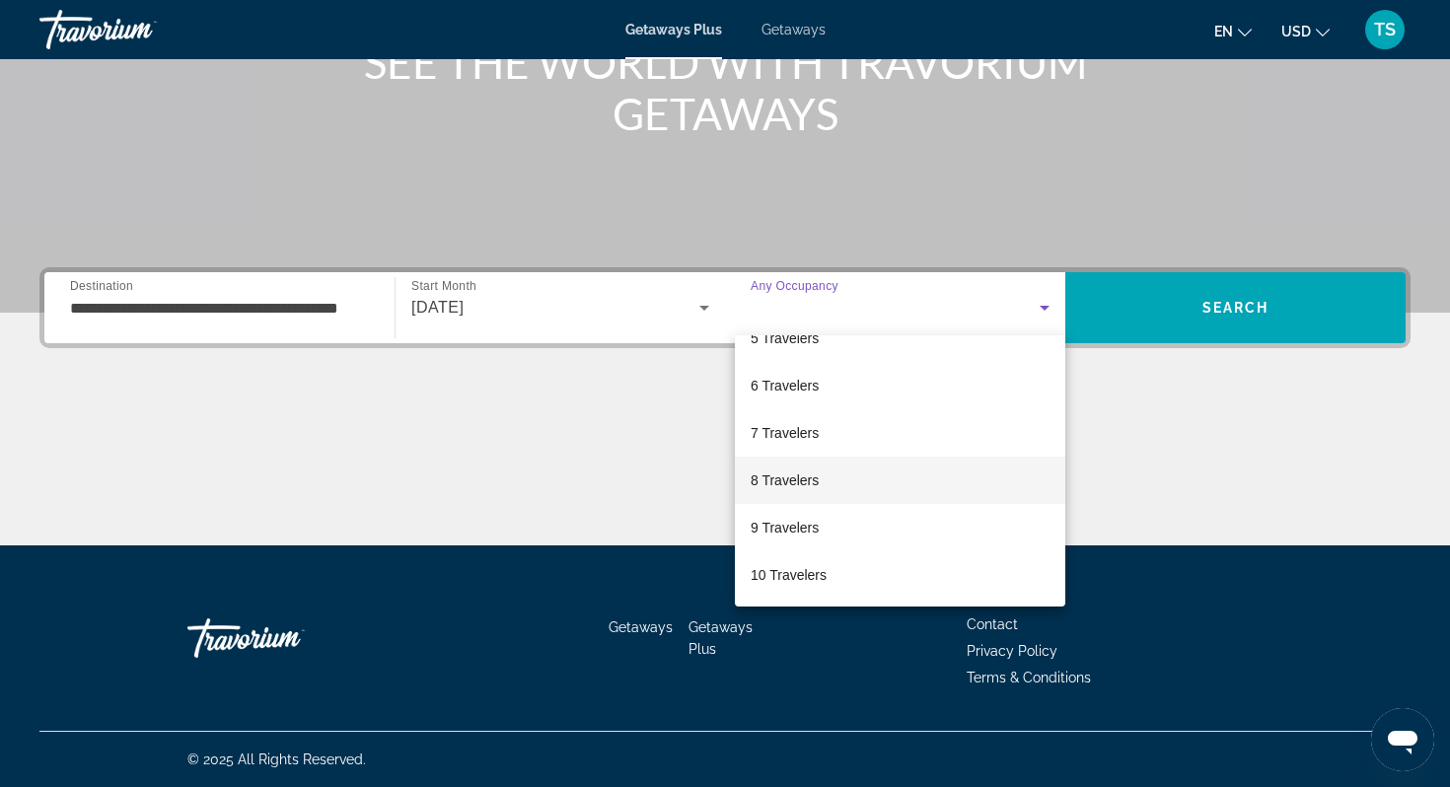
click at [803, 485] on span "8 Travelers" at bounding box center [785, 481] width 68 height 24
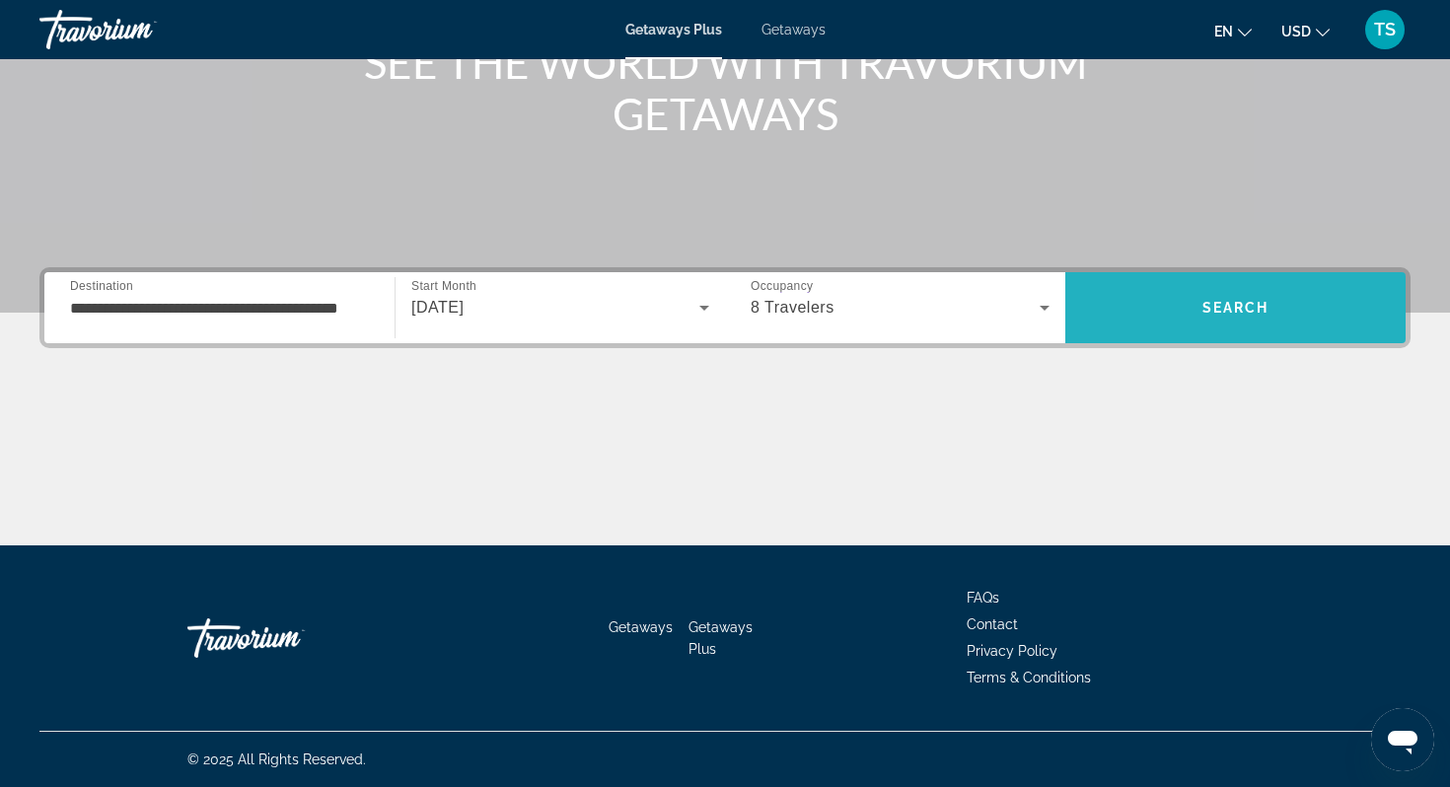
click at [1227, 310] on span "Search" at bounding box center [1236, 308] width 67 height 16
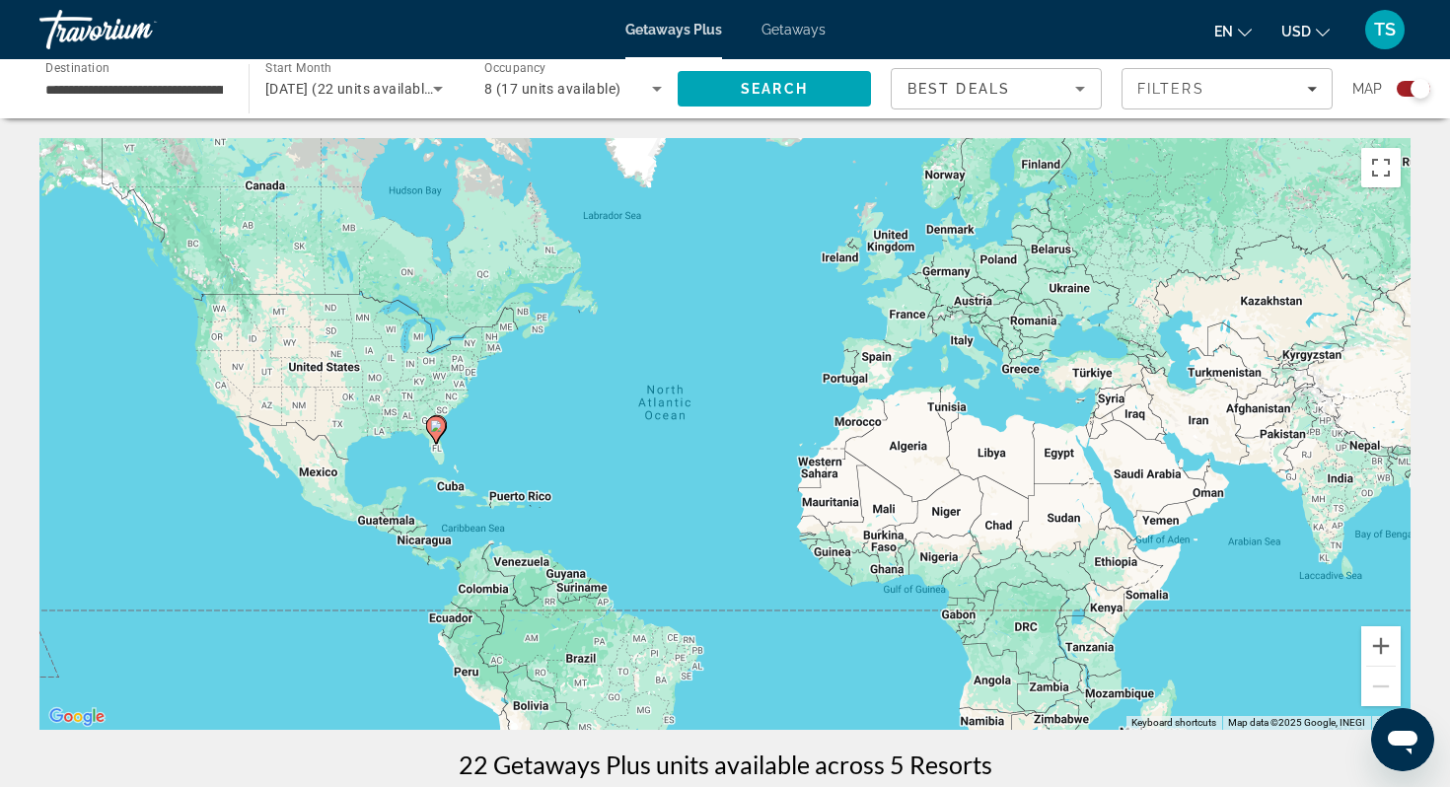
click at [796, 34] on span "Getaways" at bounding box center [794, 30] width 64 height 16
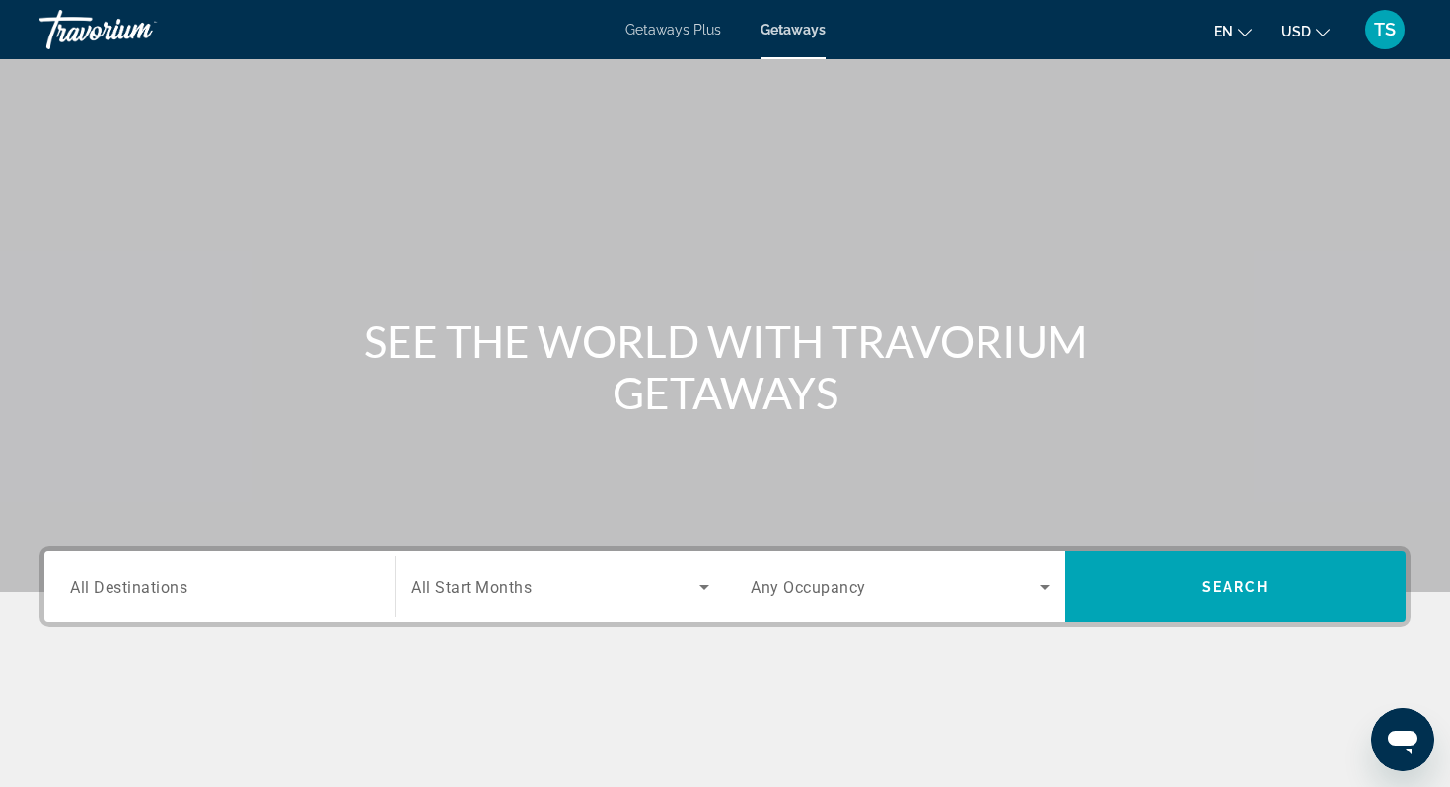
click at [139, 595] on span "All Destinations" at bounding box center [128, 586] width 117 height 19
click at [139, 595] on input "Destination All Destinations" at bounding box center [219, 588] width 299 height 24
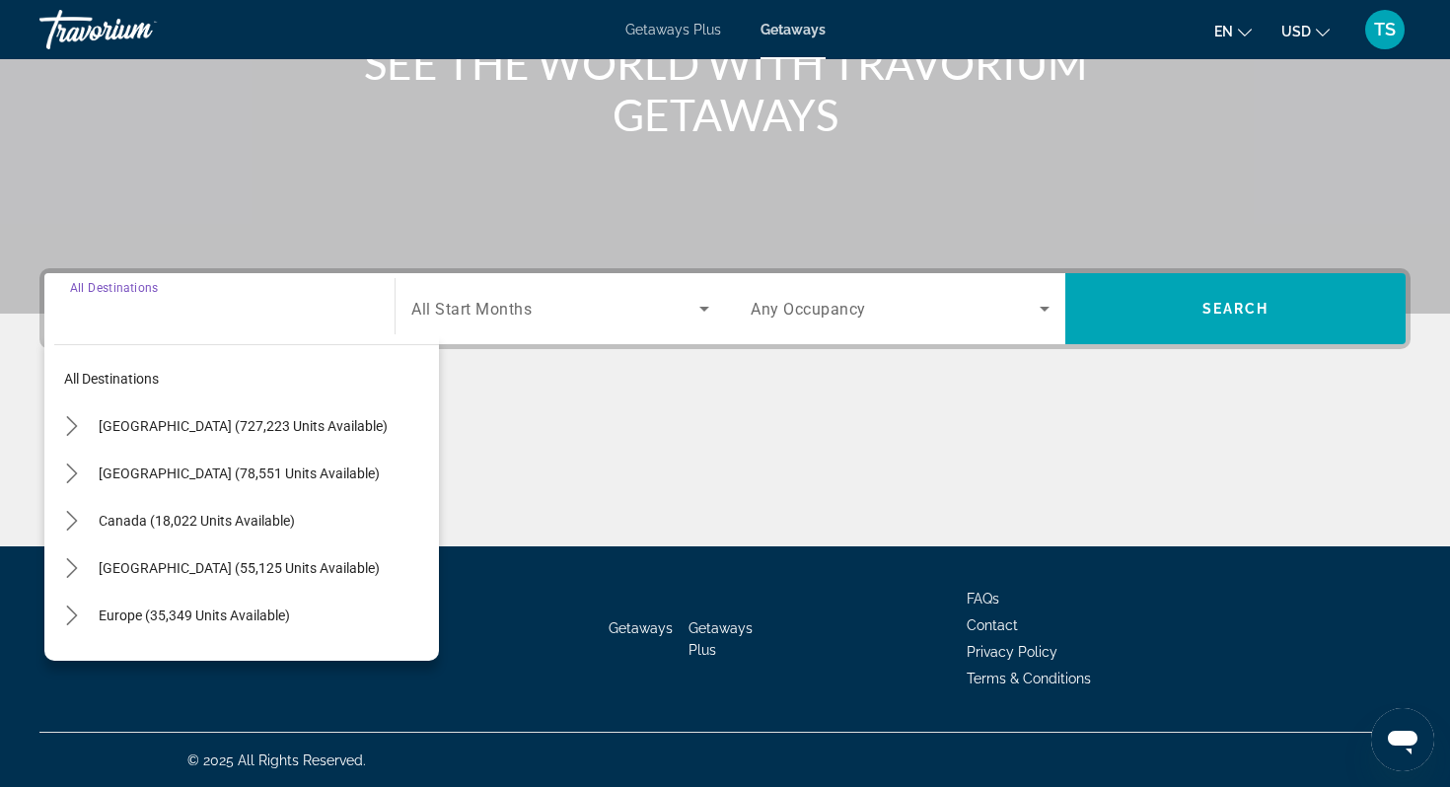
scroll to position [279, 0]
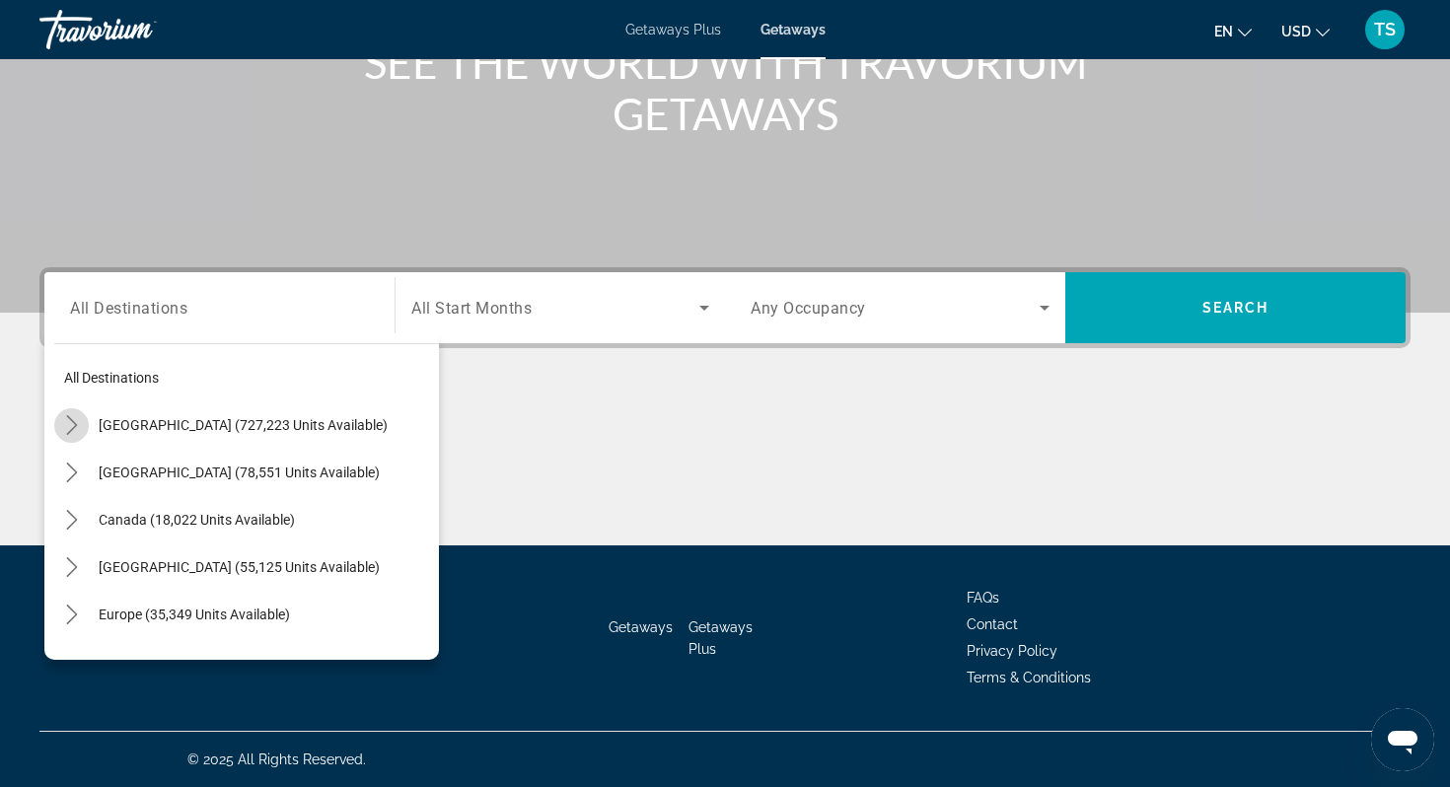
click at [75, 421] on icon "Toggle United States (727,223 units available) submenu" at bounding box center [72, 425] width 20 height 20
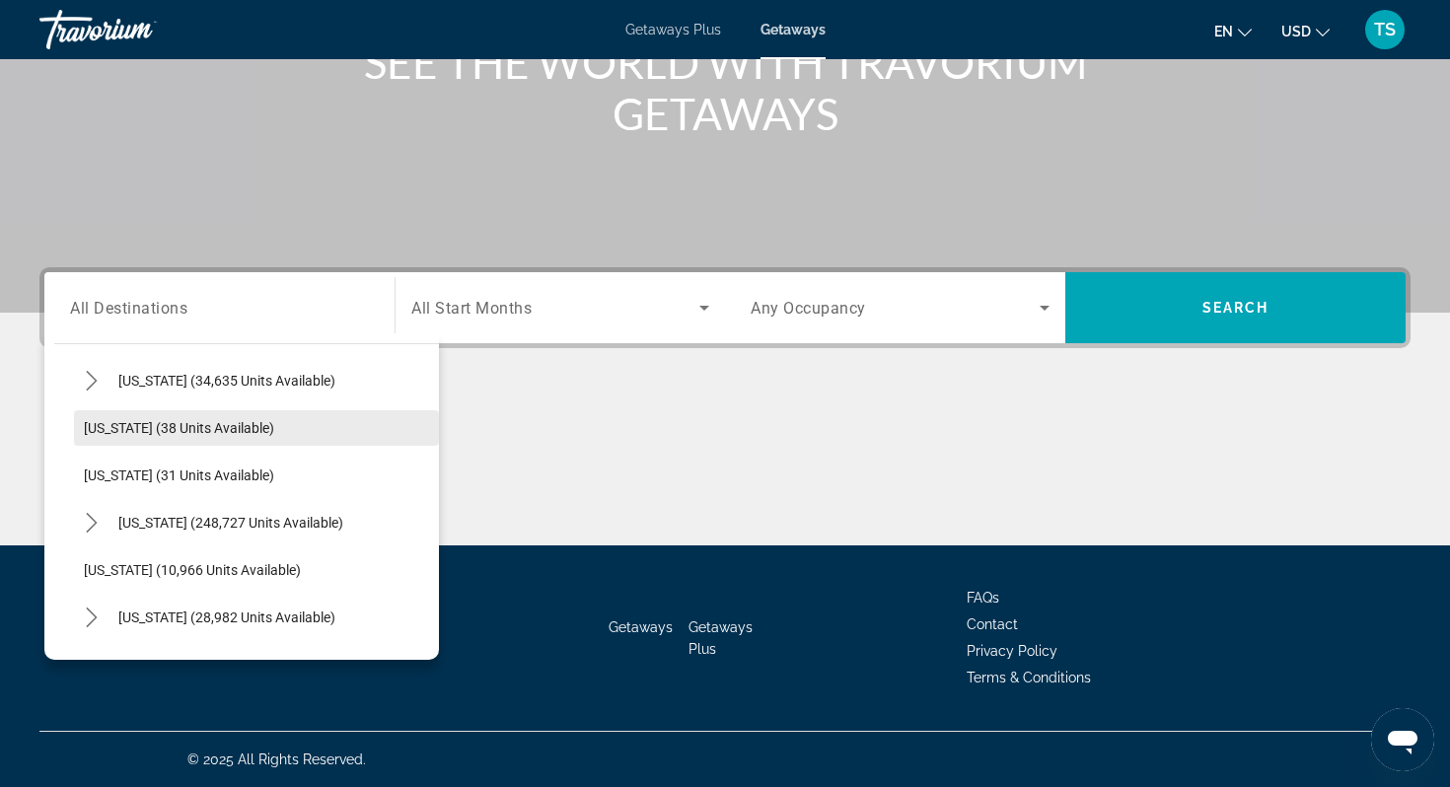
scroll to position [244, 0]
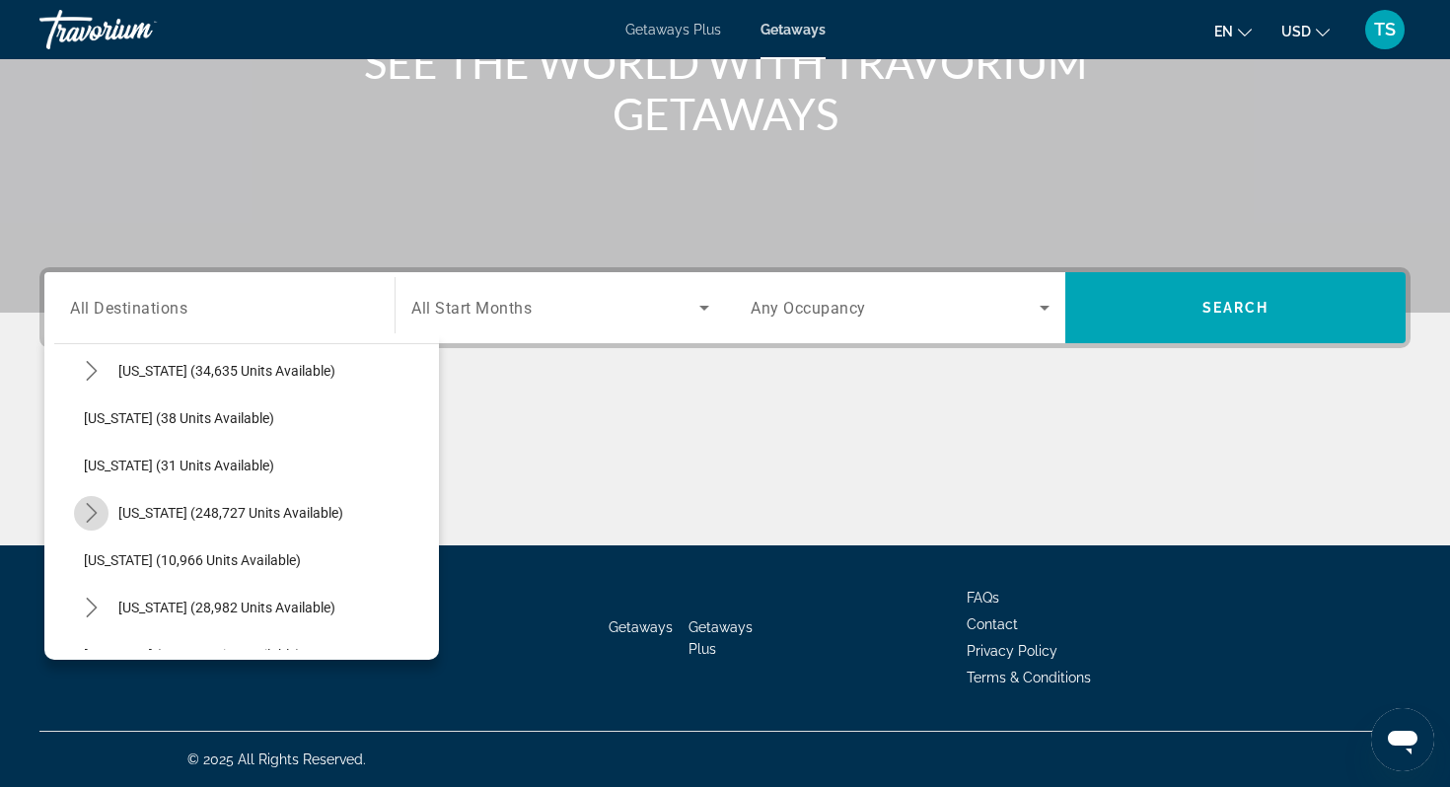
click at [96, 513] on icon "Toggle Florida (248,727 units available) submenu" at bounding box center [91, 513] width 11 height 20
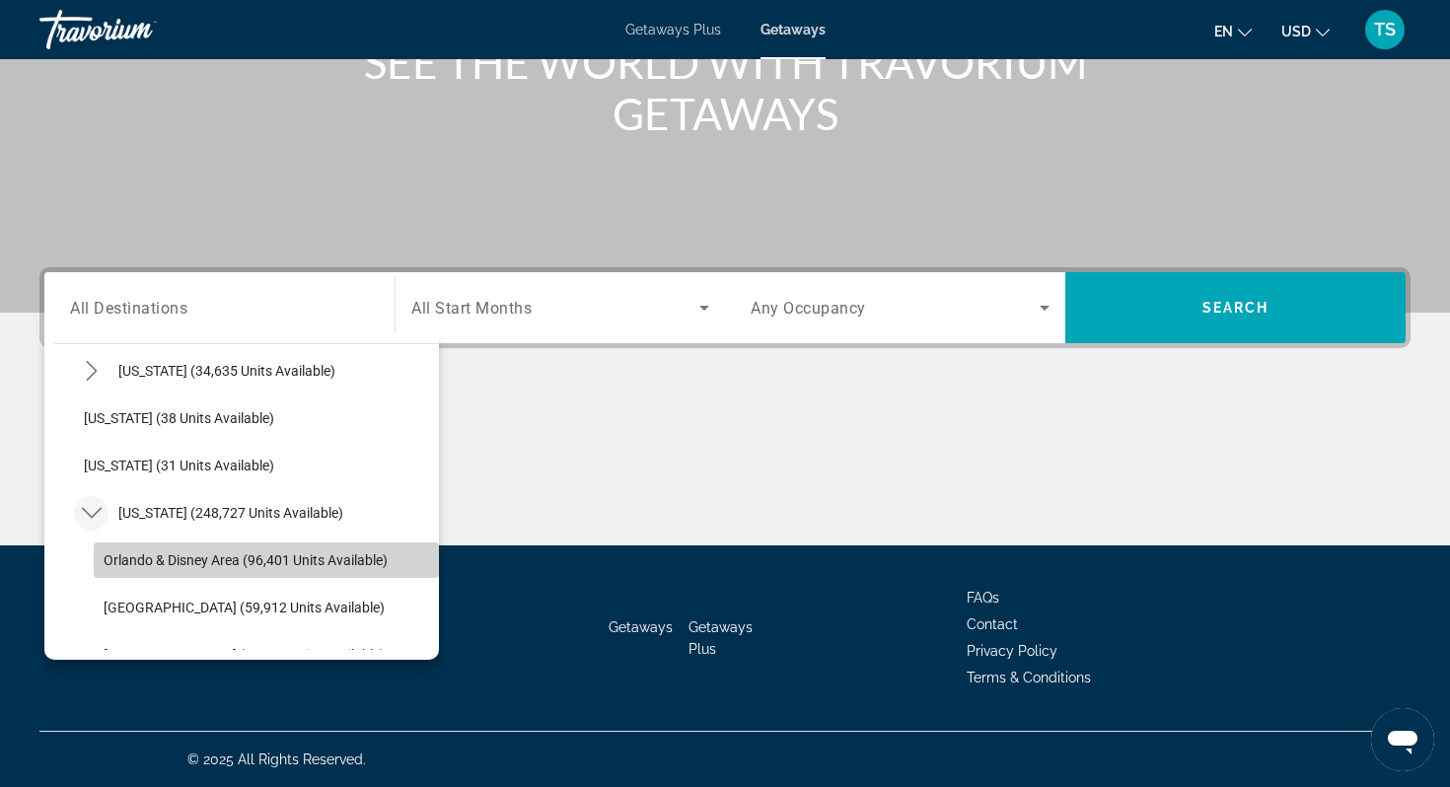
click at [133, 557] on span "Orlando & Disney Area (96,401 units available)" at bounding box center [246, 561] width 284 height 16
type input "**********"
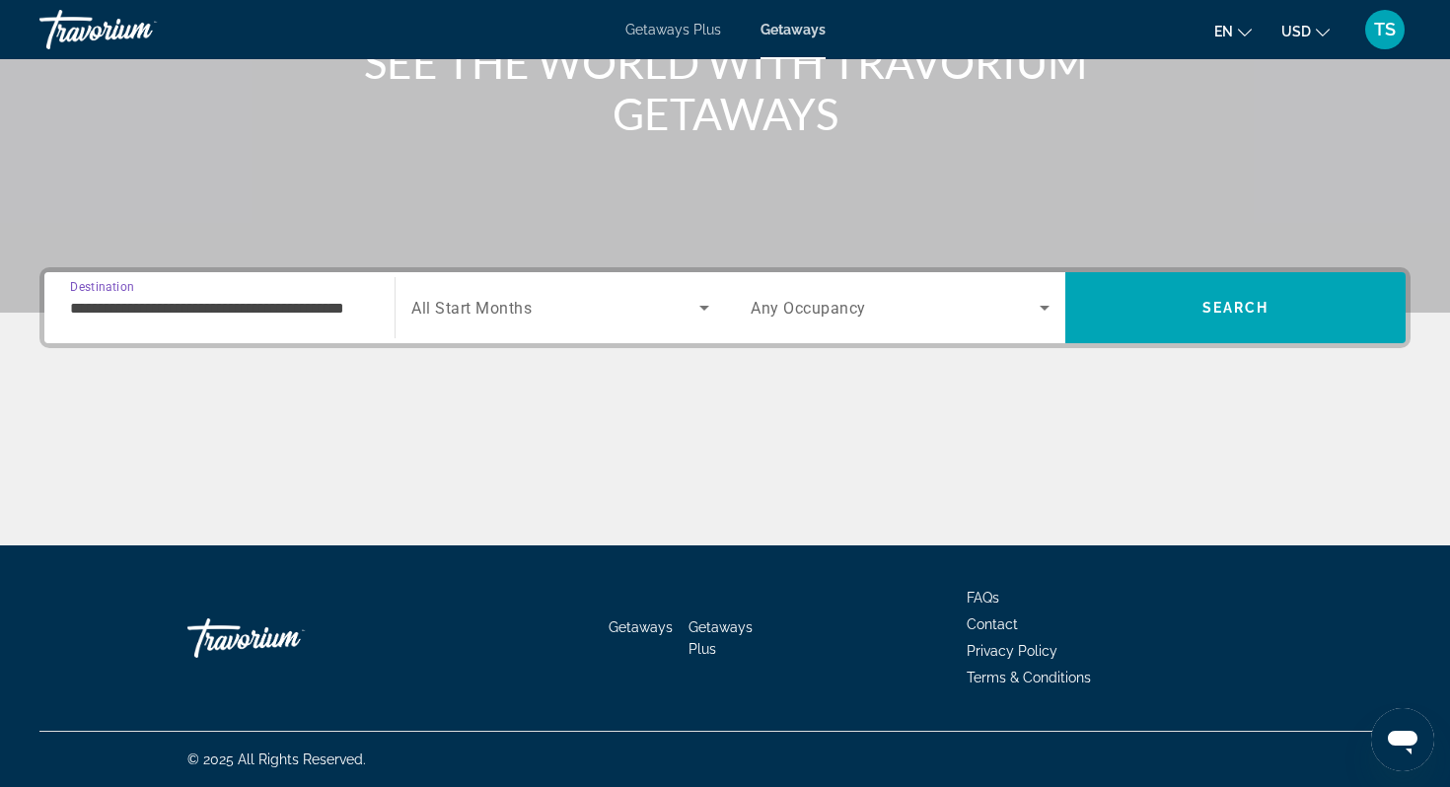
click at [699, 314] on icon "Search widget" at bounding box center [705, 308] width 24 height 24
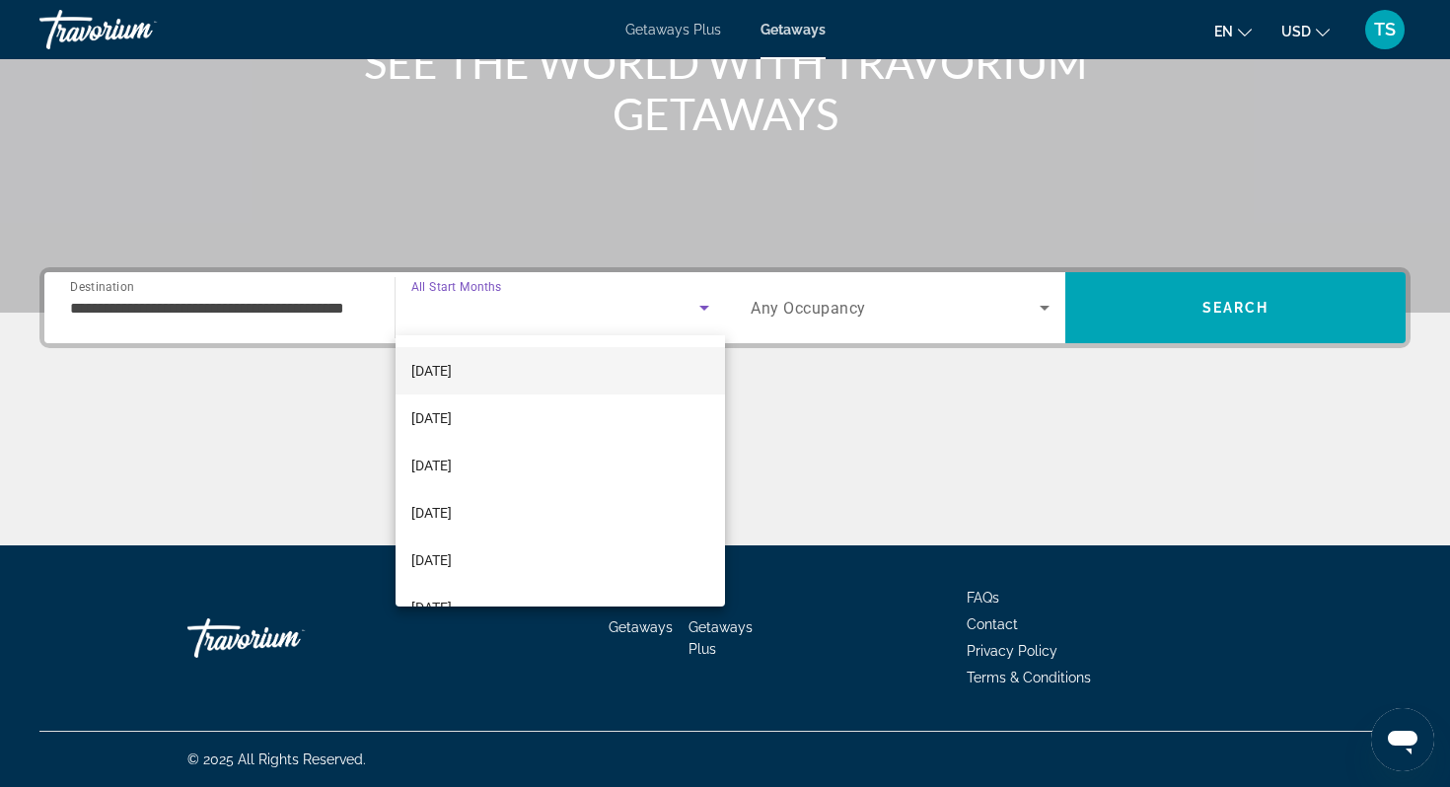
scroll to position [192, 0]
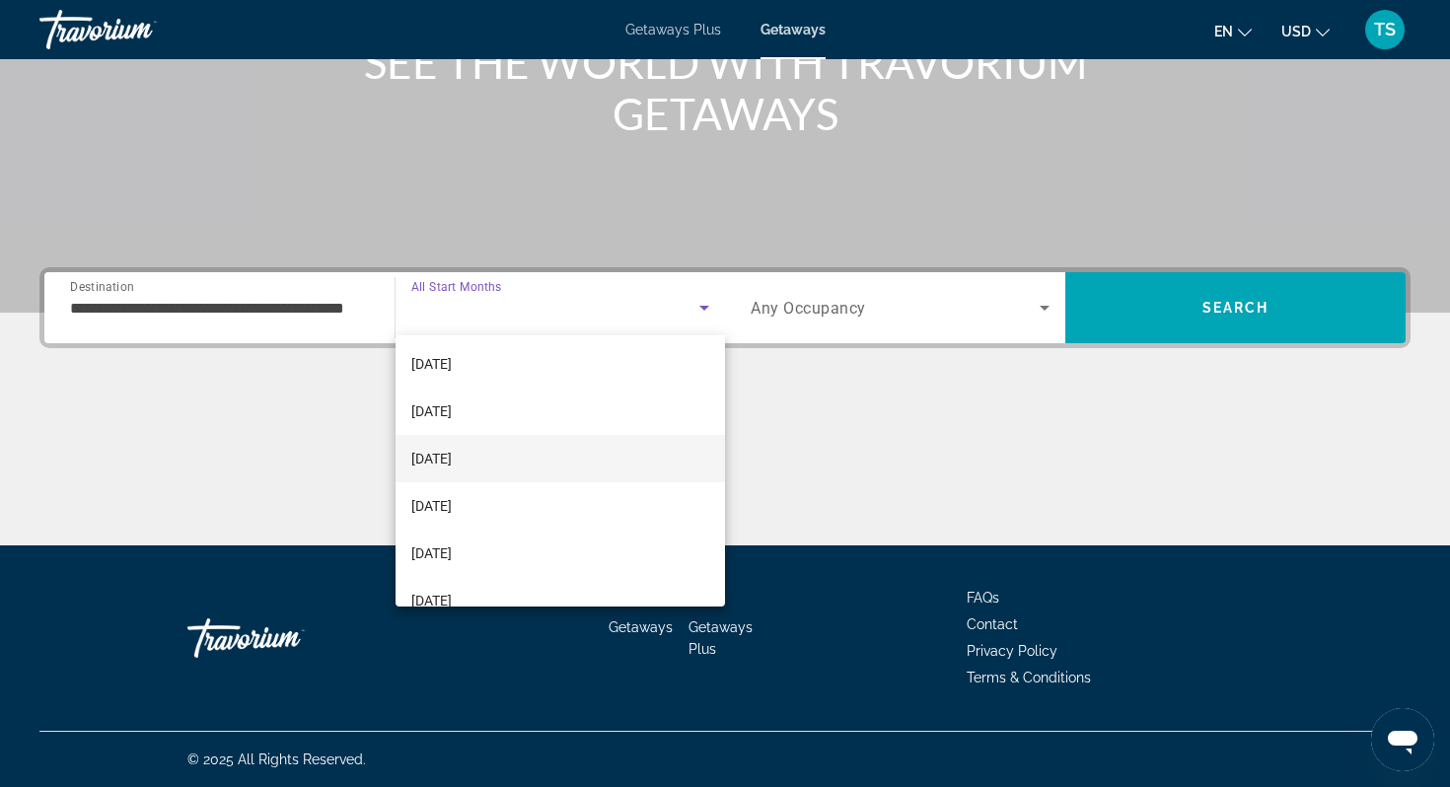
click at [452, 454] on span "[DATE]" at bounding box center [431, 459] width 40 height 24
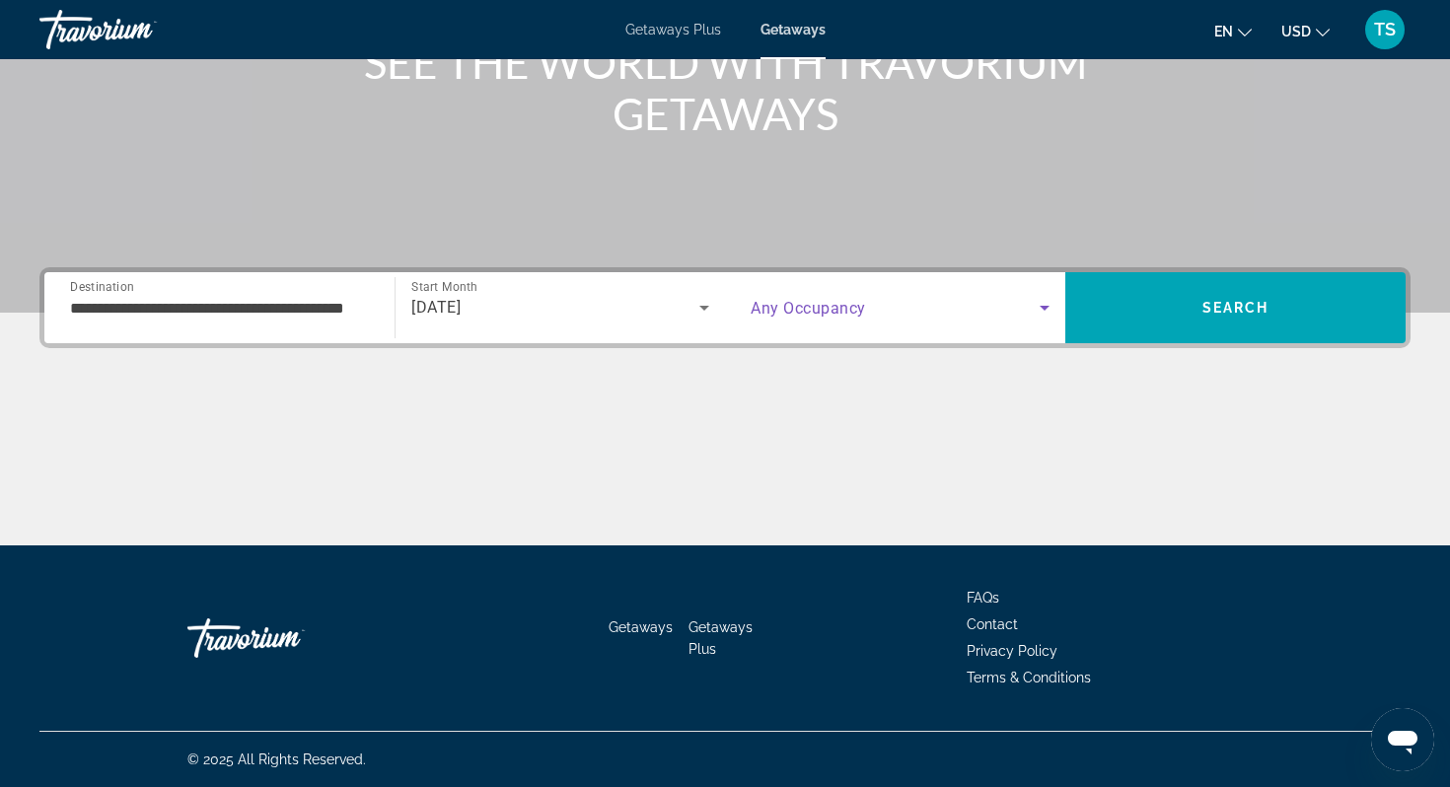
click at [1013, 311] on span "Search widget" at bounding box center [895, 308] width 289 height 24
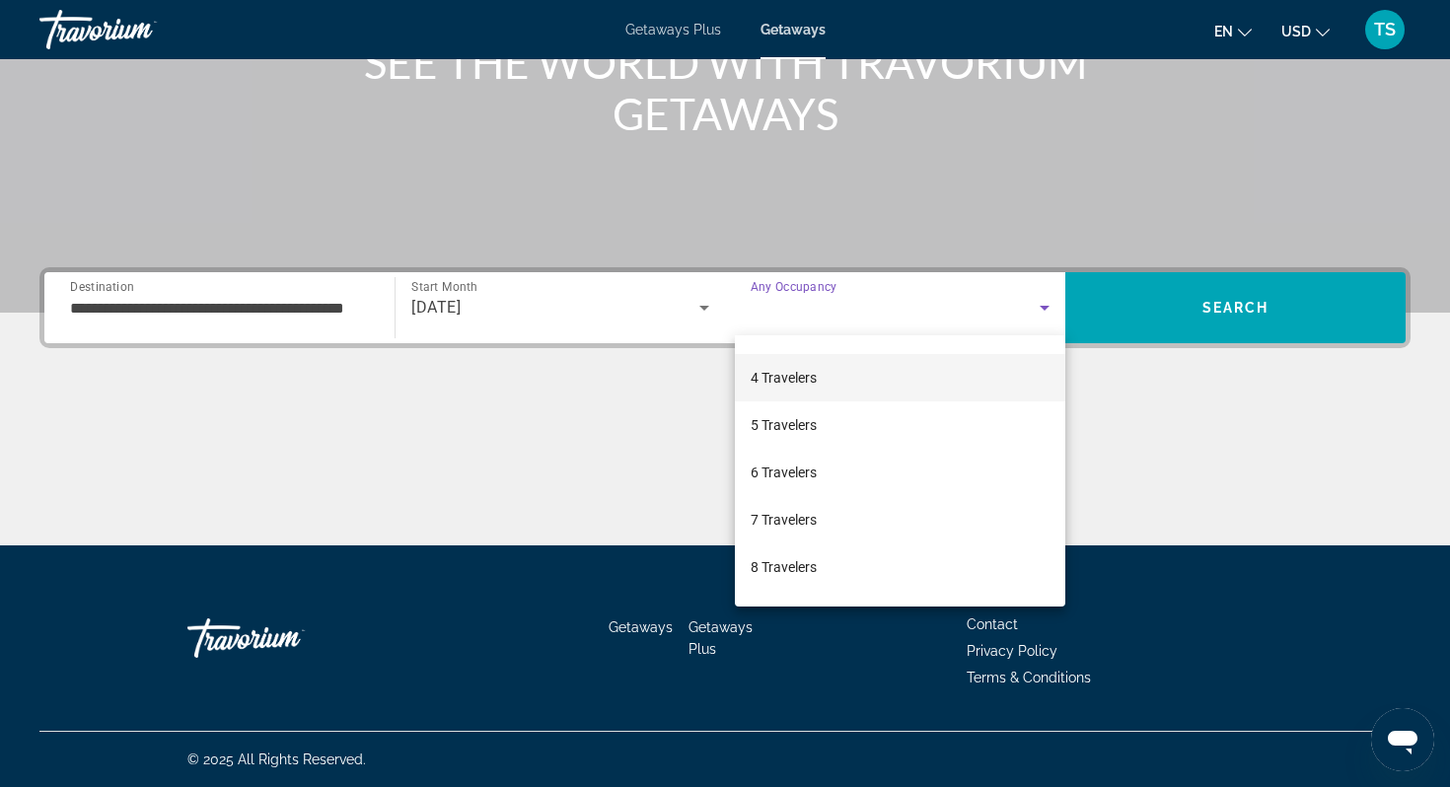
scroll to position [136, 0]
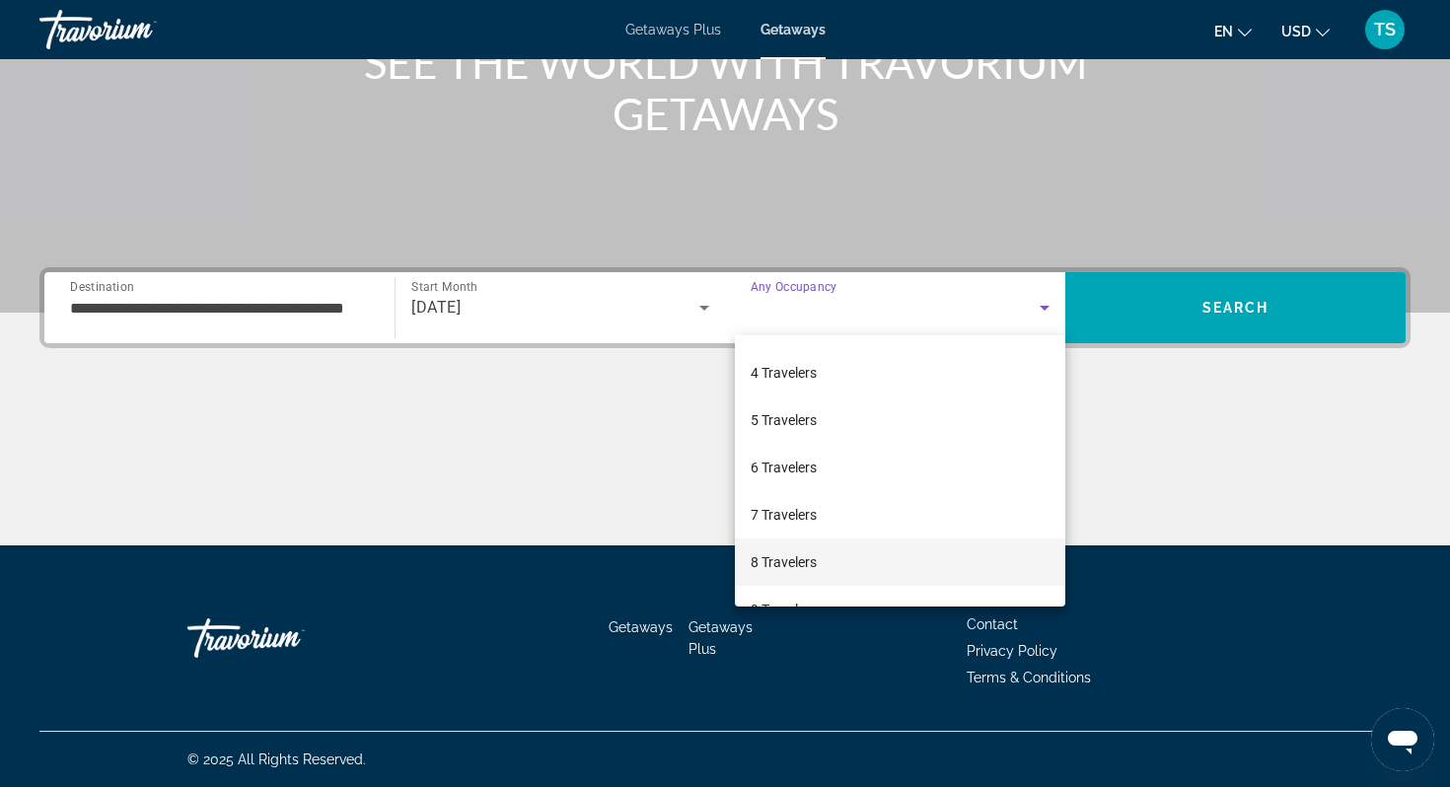
click at [783, 558] on span "8 Travelers" at bounding box center [784, 563] width 66 height 24
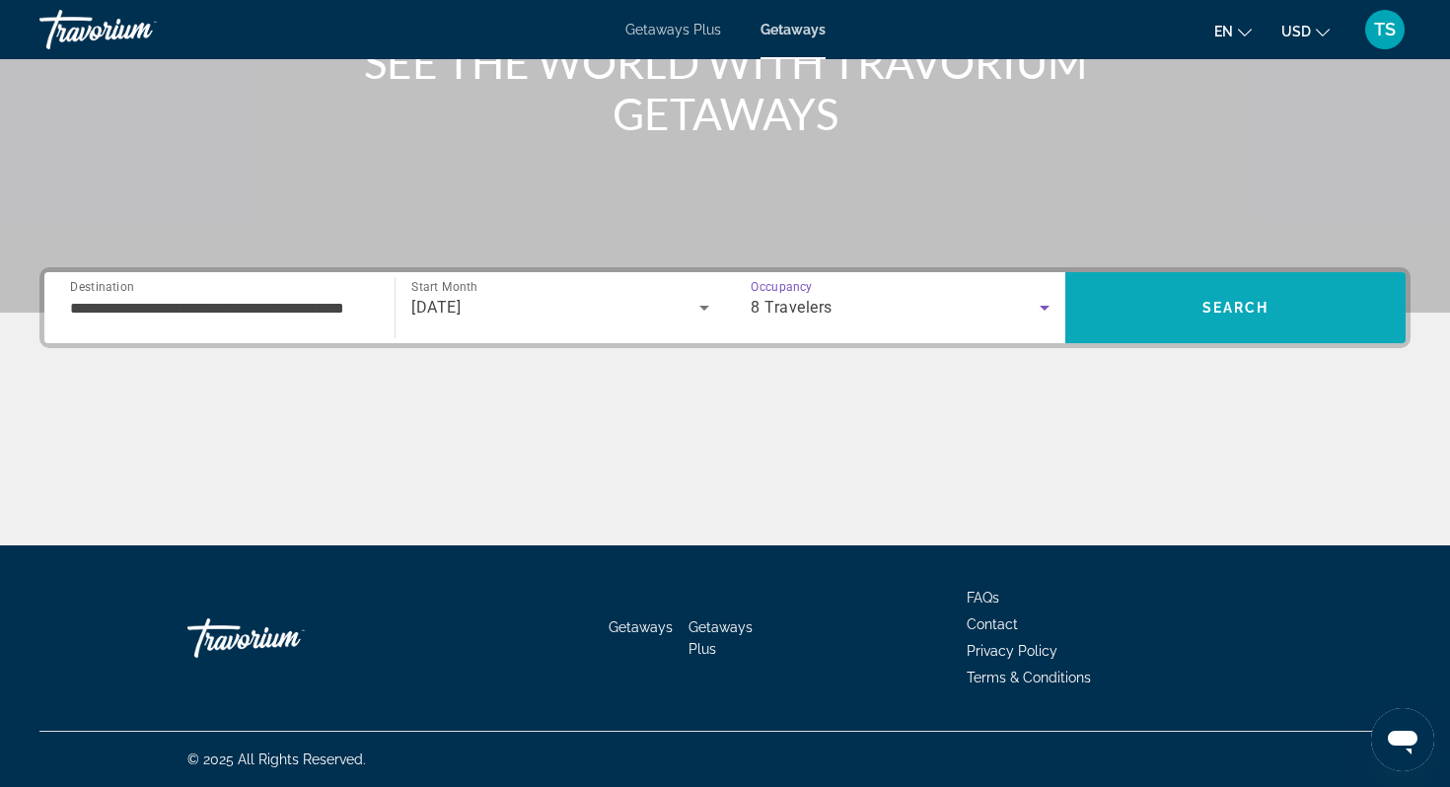
click at [1248, 306] on span "Search" at bounding box center [1236, 308] width 67 height 16
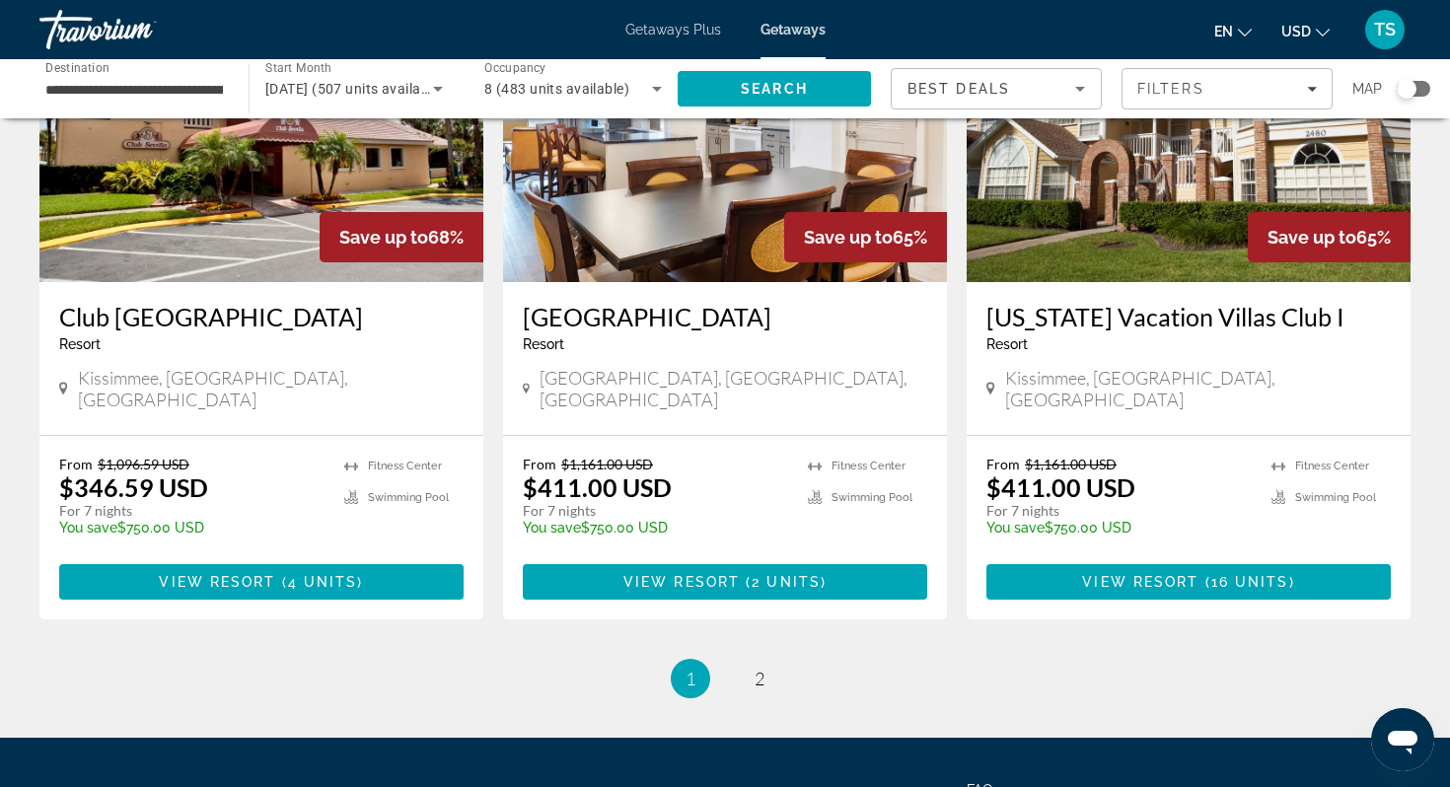
scroll to position [2387, 0]
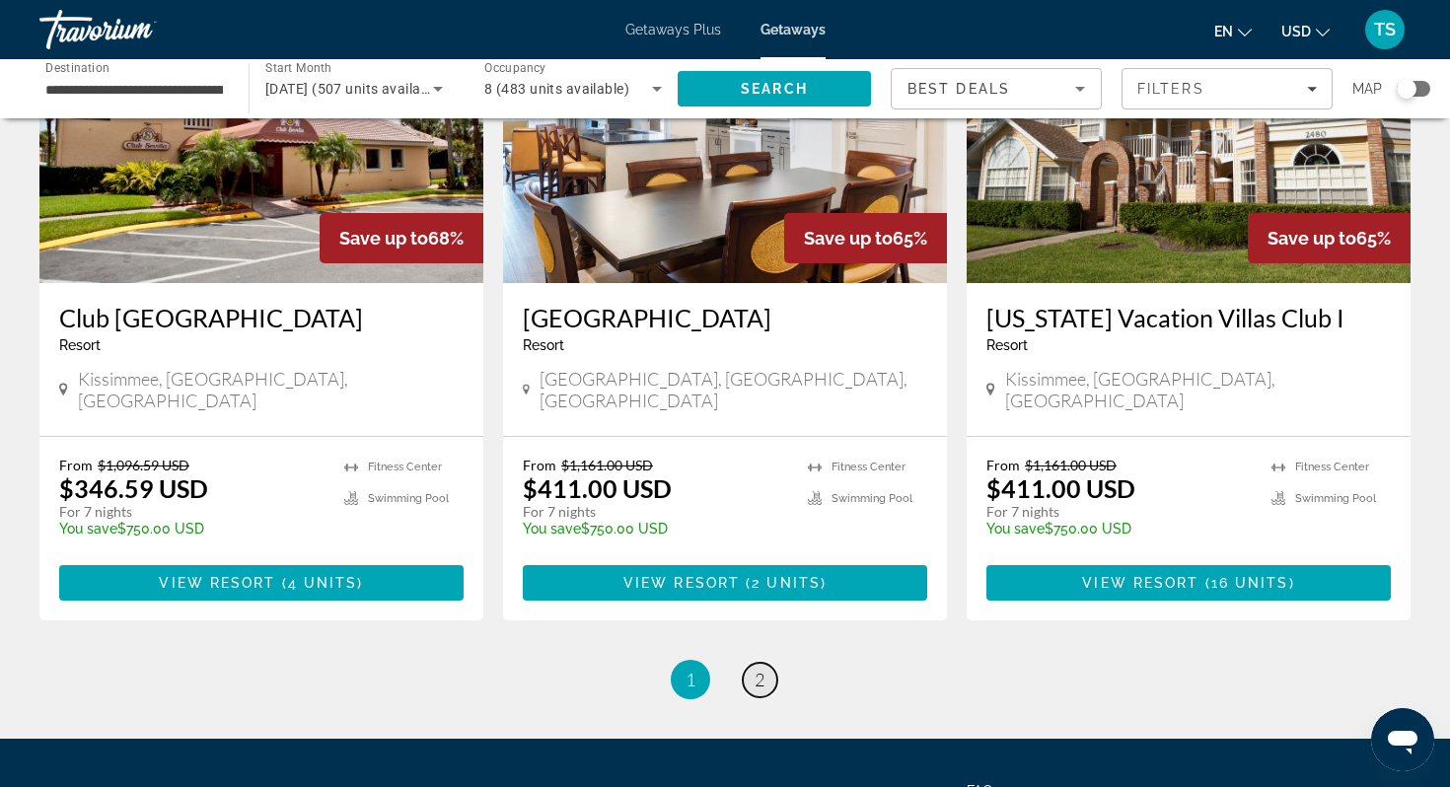
click at [763, 669] on span "2" at bounding box center [760, 680] width 10 height 22
